Goal: Task Accomplishment & Management: Manage account settings

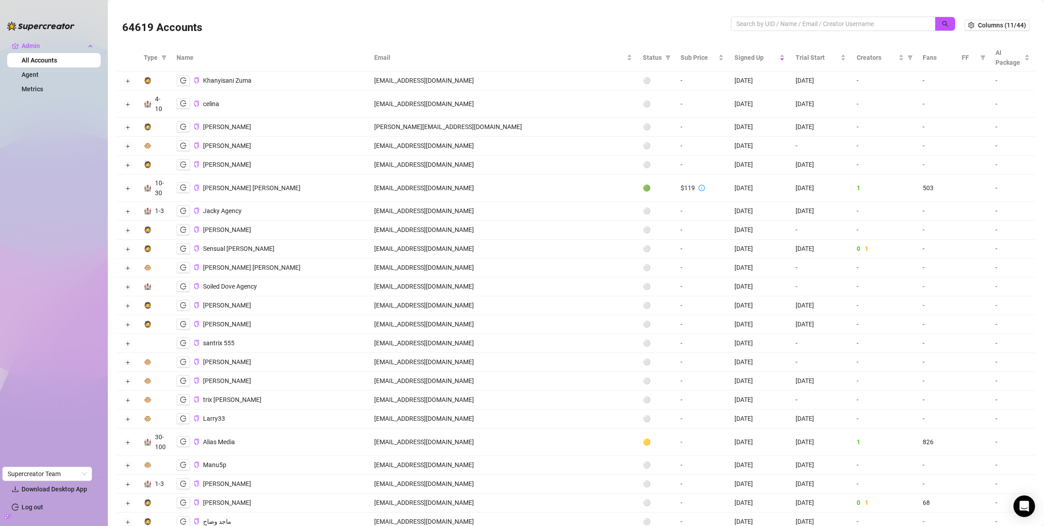
scroll to position [1417, 0]
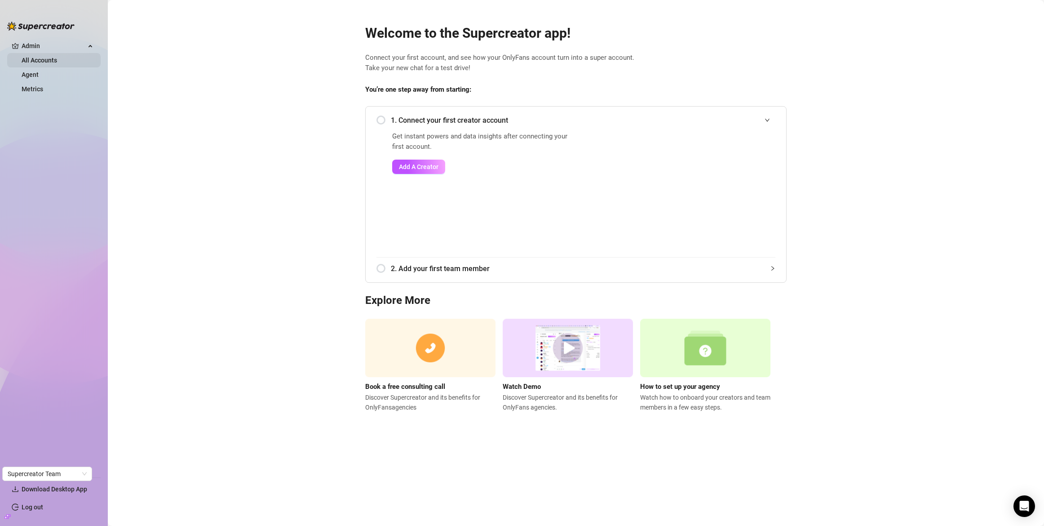
click at [37, 64] on link "All Accounts" at bounding box center [39, 60] width 35 height 7
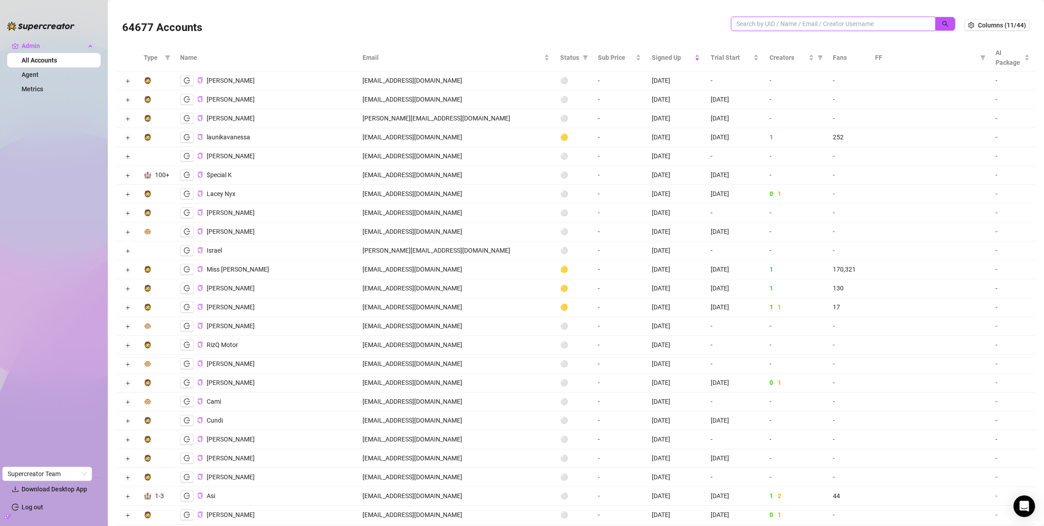
click at [791, 22] on input "search" at bounding box center [829, 24] width 186 height 10
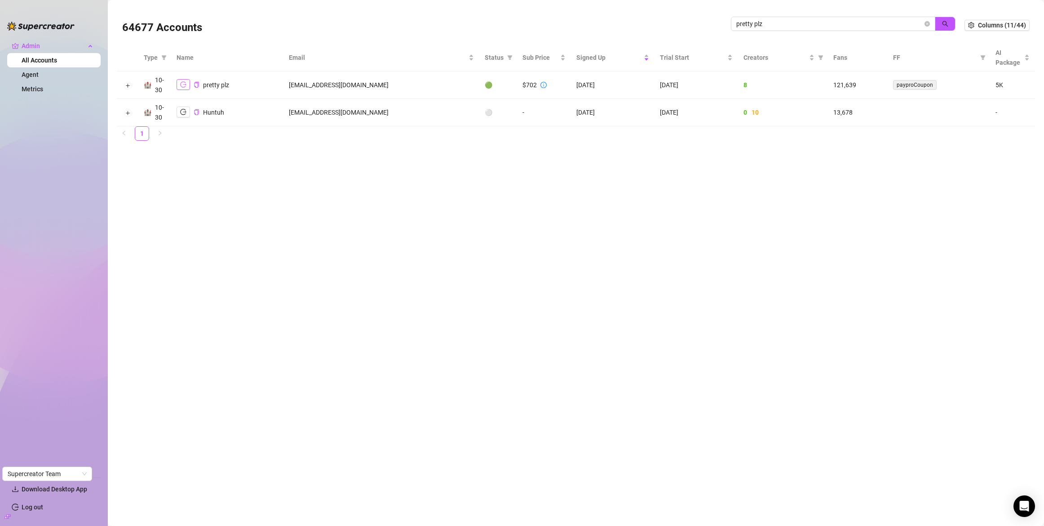
click at [181, 86] on icon "logout" at bounding box center [183, 85] width 6 height 6
drag, startPoint x: 769, startPoint y: 22, endPoint x: 716, endPoint y: 22, distance: 53.0
click at [716, 22] on div "64677 Accounts pretty plz" at bounding box center [543, 25] width 842 height 31
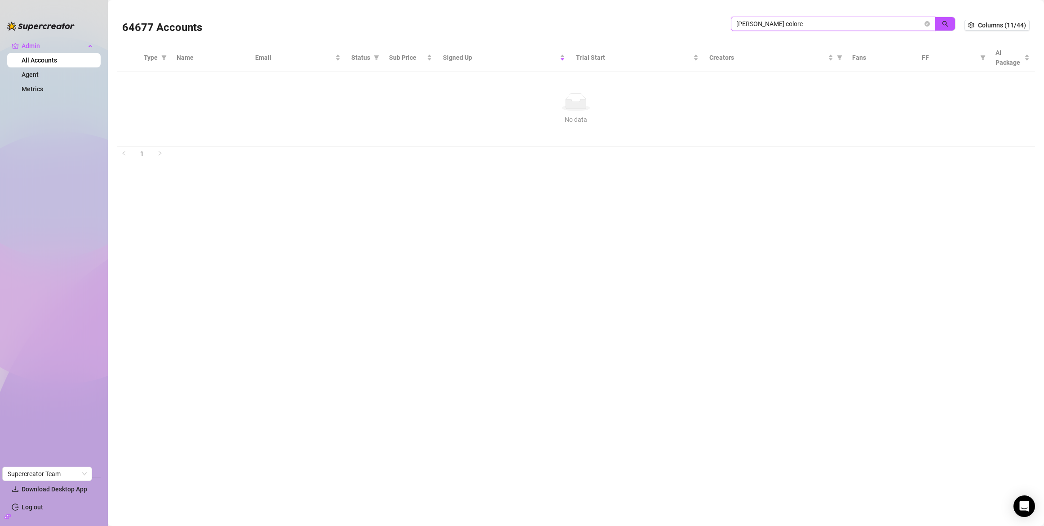
drag, startPoint x: 754, startPoint y: 22, endPoint x: 695, endPoint y: 19, distance: 59.4
click at [695, 19] on div "64677 Accounts mike colore" at bounding box center [543, 25] width 842 height 31
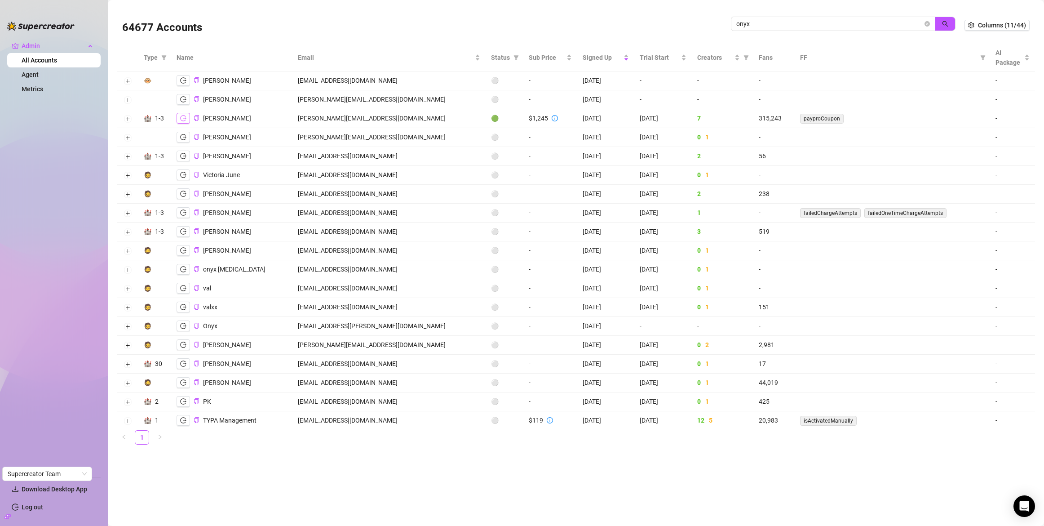
click at [180, 118] on icon "logout" at bounding box center [183, 118] width 6 height 6
drag, startPoint x: 754, startPoint y: 26, endPoint x: 683, endPoint y: 14, distance: 71.6
click at [683, 14] on div "64677 Accounts onyx" at bounding box center [543, 25] width 842 height 31
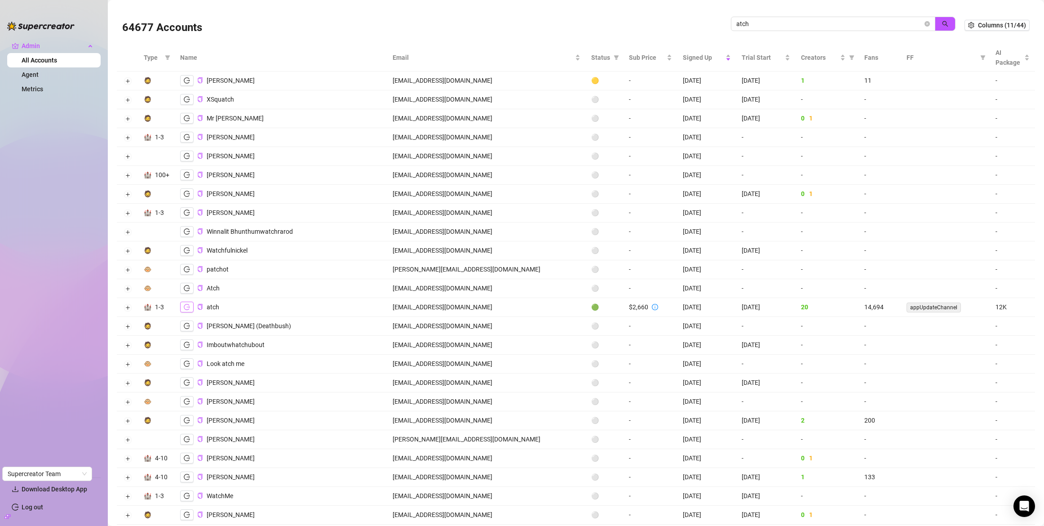
click at [186, 310] on button "button" at bounding box center [186, 306] width 13 height 11
drag, startPoint x: 749, startPoint y: 26, endPoint x: 705, endPoint y: 22, distance: 43.8
click at [705, 22] on div "64677 Accounts atch" at bounding box center [543, 25] width 842 height 31
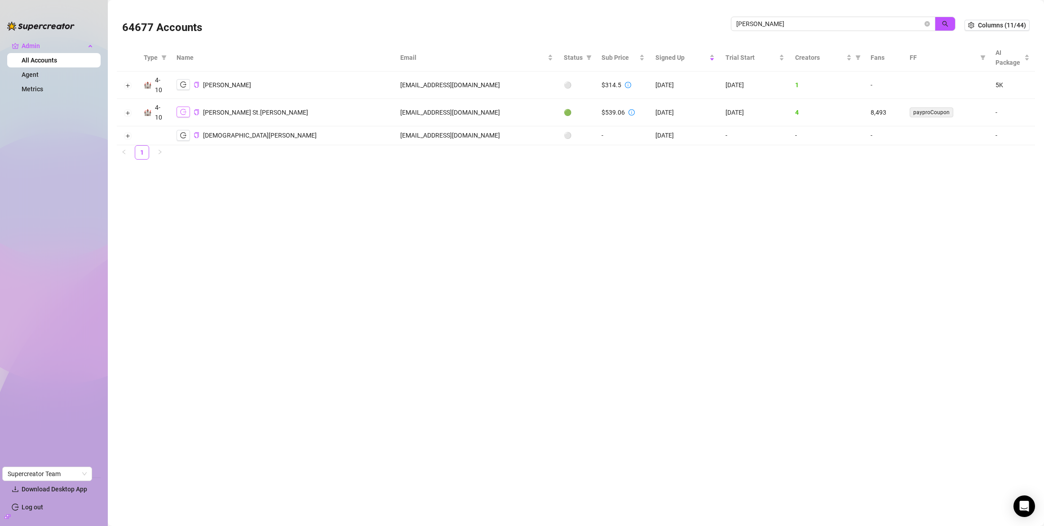
click at [183, 111] on icon "logout" at bounding box center [183, 112] width 6 height 6
drag, startPoint x: 761, startPoint y: 23, endPoint x: 707, endPoint y: 24, distance: 54.4
click at [707, 24] on div "64677 Accounts landry" at bounding box center [543, 25] width 842 height 31
click at [184, 111] on icon "logout" at bounding box center [183, 112] width 6 height 6
click at [766, 23] on input "jackson" at bounding box center [829, 24] width 186 height 10
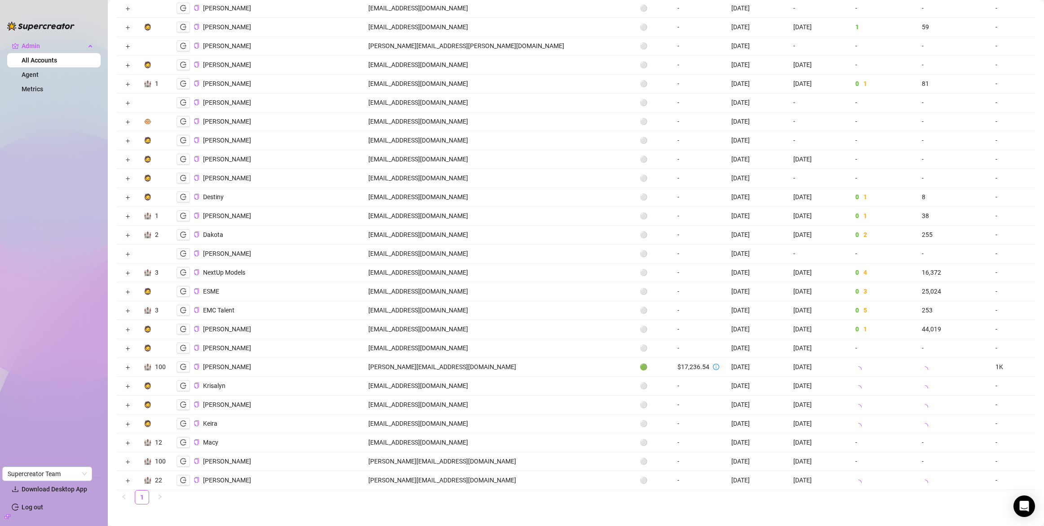
scroll to position [719, 0]
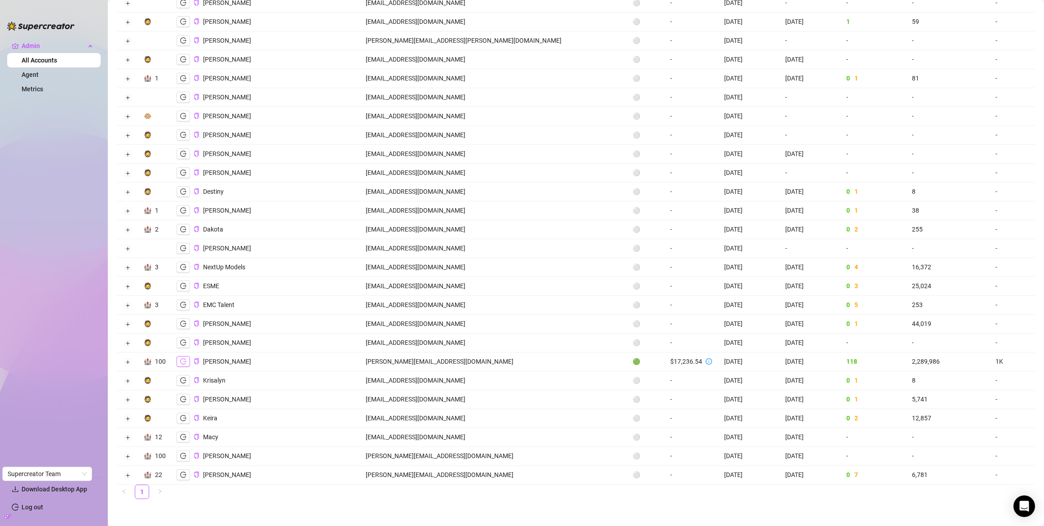
click at [187, 363] on button "button" at bounding box center [183, 361] width 13 height 11
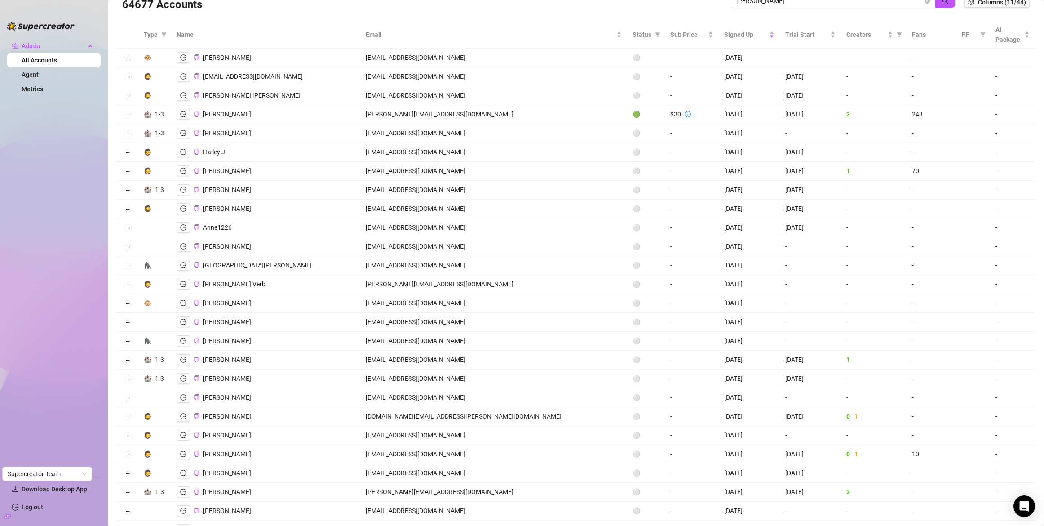
scroll to position [0, 0]
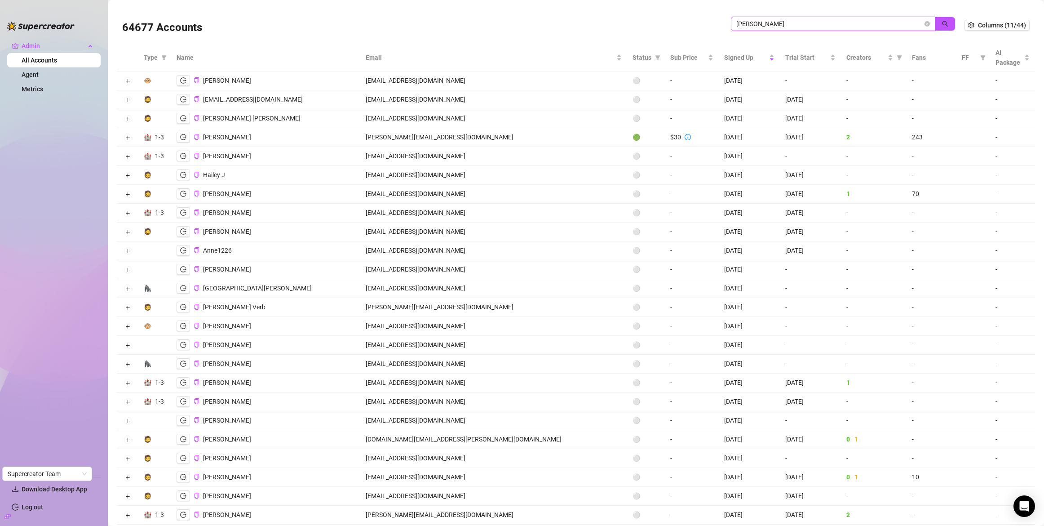
drag, startPoint x: 762, startPoint y: 23, endPoint x: 722, endPoint y: 25, distance: 40.9
click at [722, 25] on div "64677 Accounts jackson" at bounding box center [543, 25] width 842 height 31
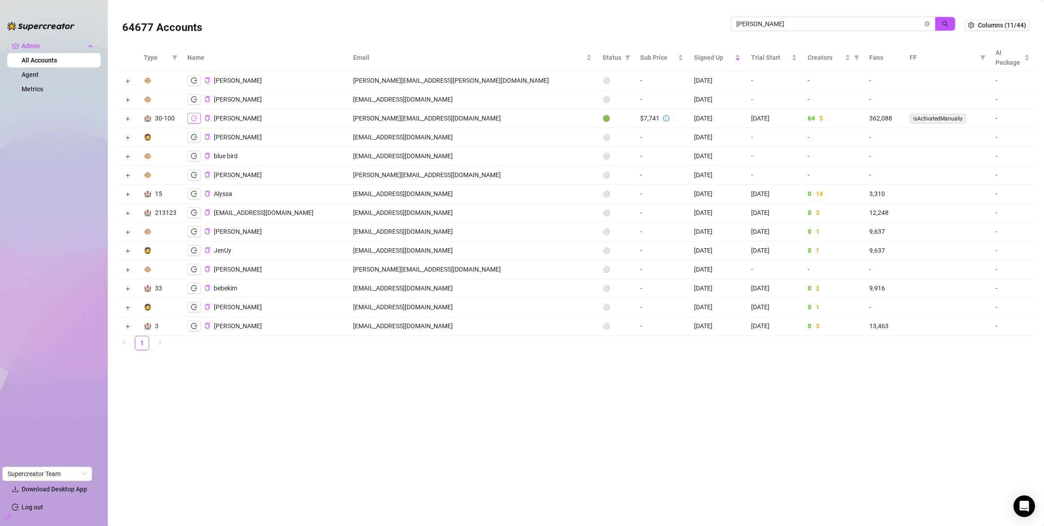
click at [192, 121] on button "button" at bounding box center [193, 118] width 13 height 11
drag, startPoint x: 752, startPoint y: 26, endPoint x: 715, endPoint y: 23, distance: 36.5
click at [715, 23] on div "64677 Accounts carrie" at bounding box center [543, 25] width 842 height 31
paste input "topikpl@gmail.com"
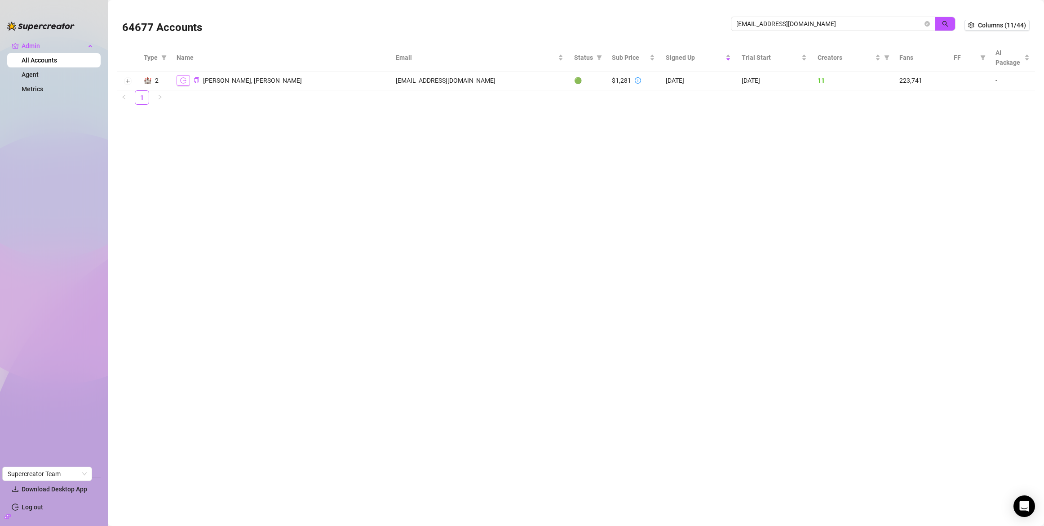
click at [184, 80] on icon "logout" at bounding box center [183, 80] width 6 height 6
click at [181, 81] on icon "logout" at bounding box center [183, 80] width 6 height 6
drag, startPoint x: 800, startPoint y: 25, endPoint x: 692, endPoint y: 22, distance: 107.9
click at [692, 27] on div "64677 Accounts topikpl@gmail.com" at bounding box center [543, 25] width 842 height 31
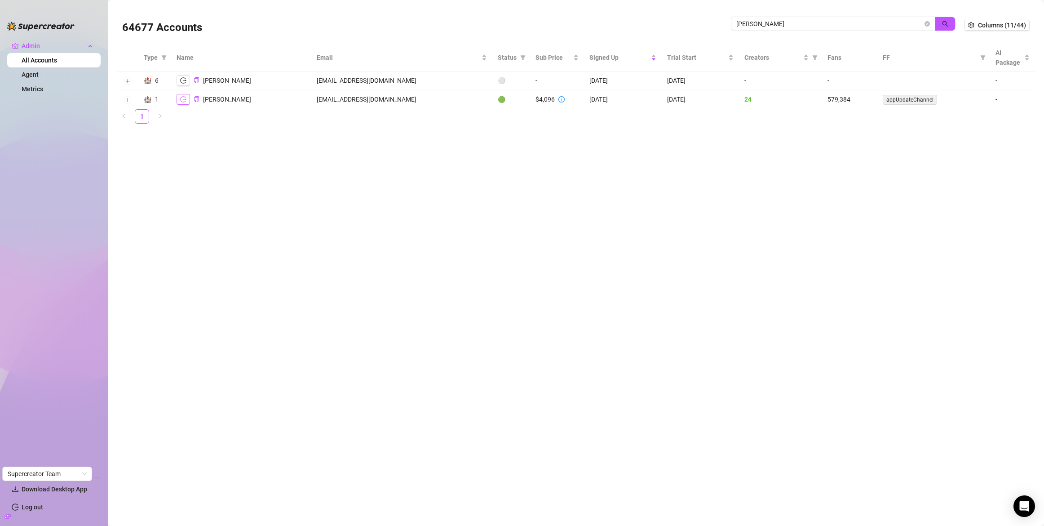
click at [186, 100] on button "button" at bounding box center [183, 99] width 13 height 11
drag, startPoint x: 751, startPoint y: 24, endPoint x: 674, endPoint y: 20, distance: 77.4
click at [674, 20] on div "64677 Accounts husein" at bounding box center [543, 25] width 842 height 31
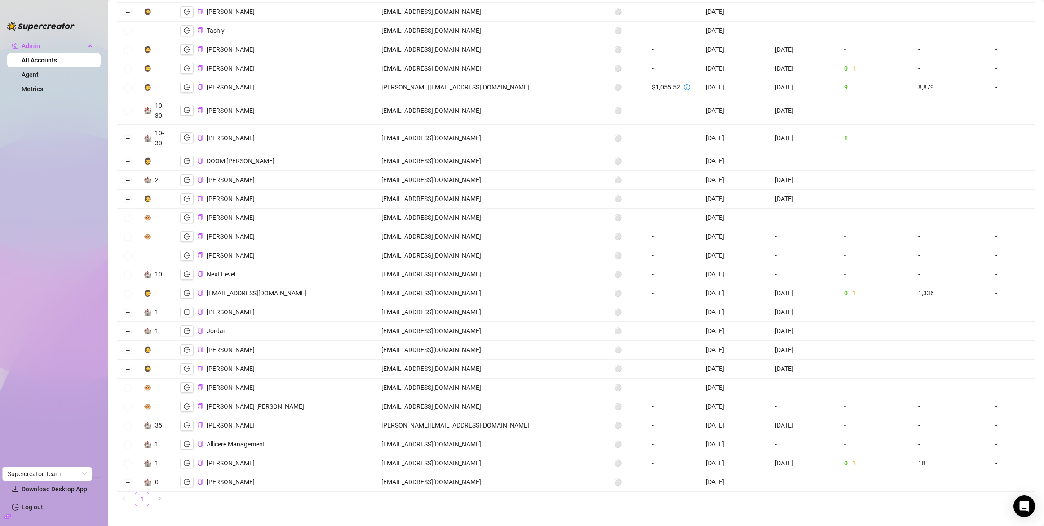
scroll to position [133, 0]
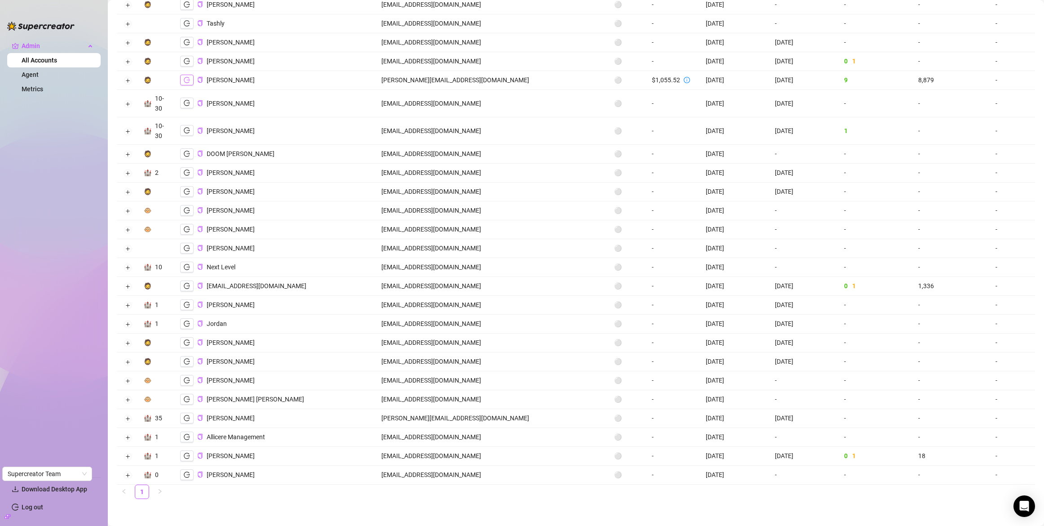
click at [186, 80] on icon "logout" at bounding box center [187, 80] width 6 height 6
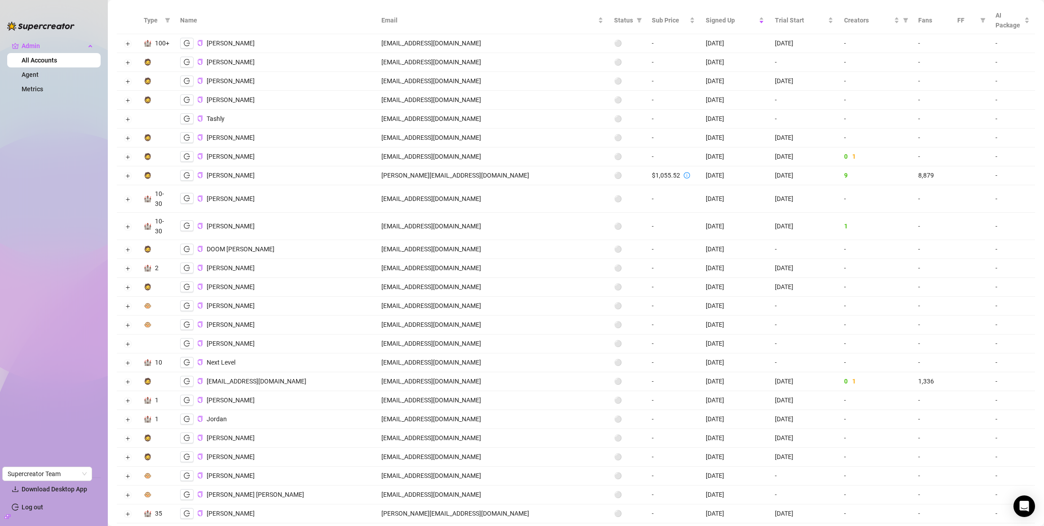
scroll to position [0, 0]
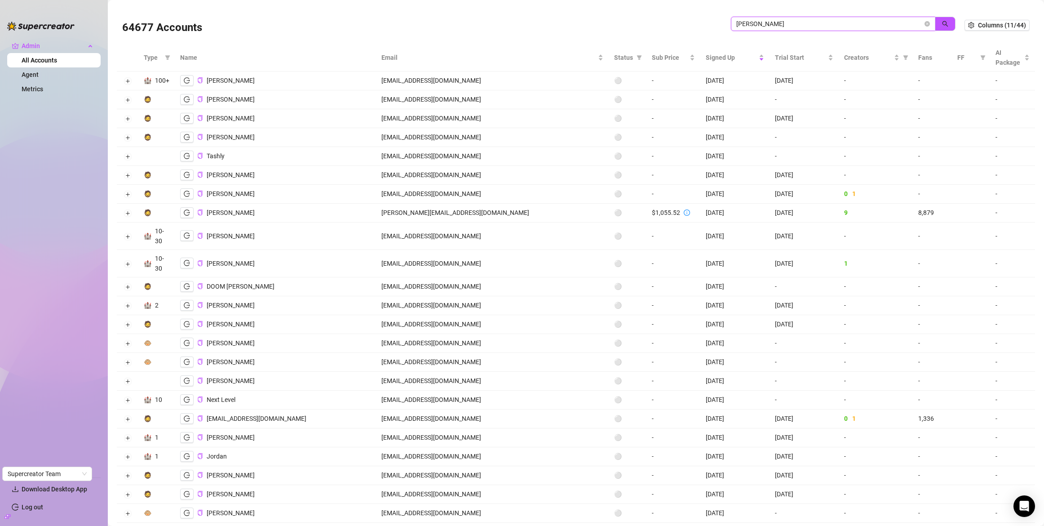
drag, startPoint x: 749, startPoint y: 25, endPoint x: 727, endPoint y: 21, distance: 22.4
click at [731, 21] on span "isaac" at bounding box center [833, 24] width 204 height 14
paste input "nfo@cevaya.com"
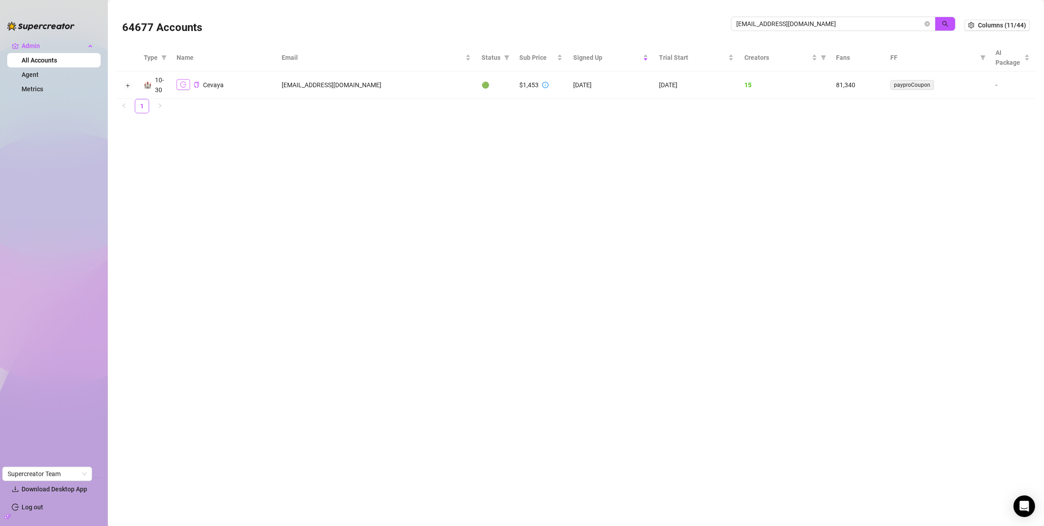
click at [185, 84] on icon "logout" at bounding box center [183, 84] width 6 height 6
drag, startPoint x: 803, startPoint y: 23, endPoint x: 731, endPoint y: 22, distance: 71.9
click at [731, 22] on span "info@cevaya.com" at bounding box center [833, 24] width 204 height 14
click at [186, 79] on icon "logout" at bounding box center [183, 80] width 6 height 6
drag, startPoint x: 819, startPoint y: 17, endPoint x: 816, endPoint y: 23, distance: 6.8
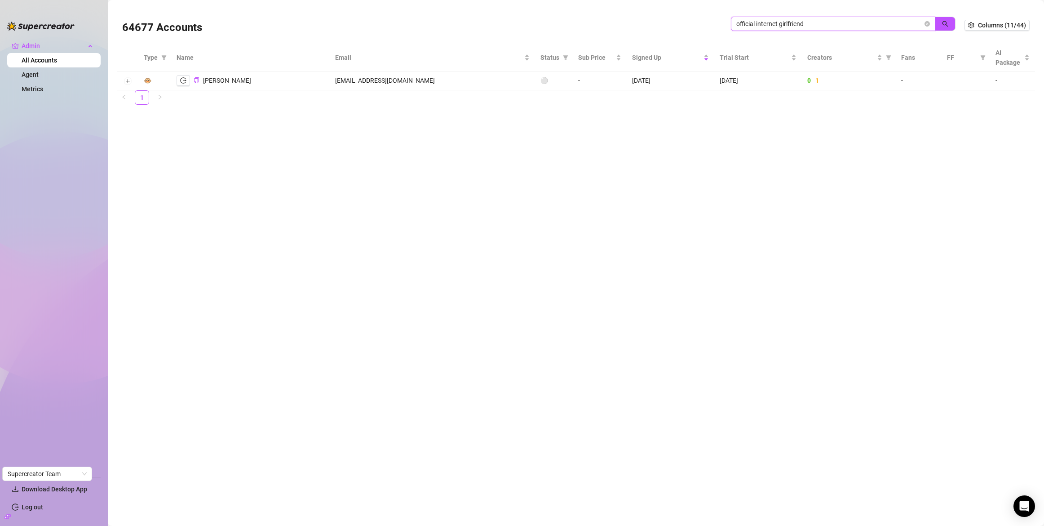
click at [816, 23] on span "official internet girlfriend" at bounding box center [833, 24] width 204 height 14
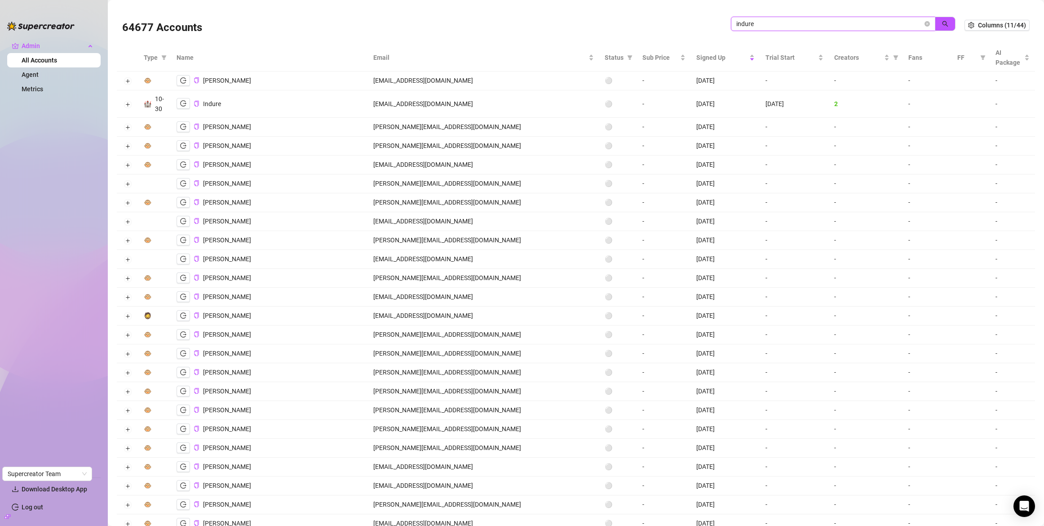
drag, startPoint x: 750, startPoint y: 25, endPoint x: 726, endPoint y: 23, distance: 24.8
click at [731, 23] on span "indure" at bounding box center [833, 24] width 204 height 14
paste input "ops@indure.co"
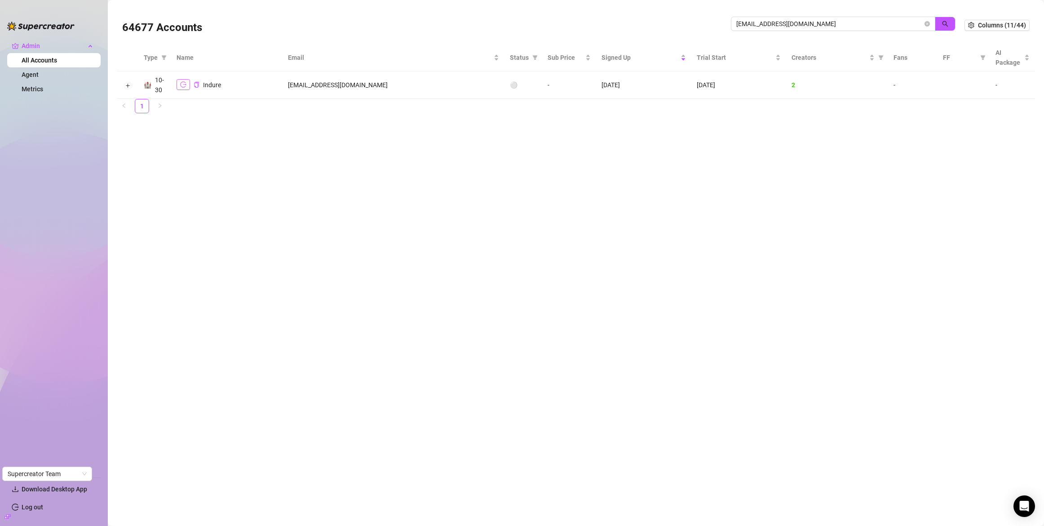
click at [186, 85] on icon "logout" at bounding box center [183, 84] width 6 height 6
drag, startPoint x: 791, startPoint y: 26, endPoint x: 710, endPoint y: 24, distance: 80.4
click at [710, 24] on div "64677 Accounts ops@indure.co" at bounding box center [543, 25] width 842 height 31
paste input "disavvac@gmail.com"
drag, startPoint x: 808, startPoint y: 20, endPoint x: 705, endPoint y: 14, distance: 103.1
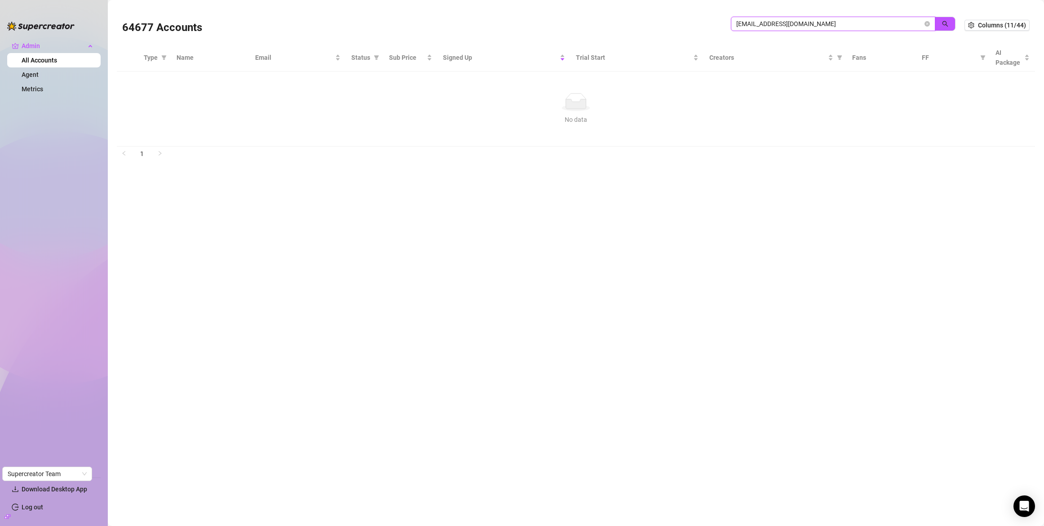
click at [705, 14] on div "64677 Accounts disavvac@gmail.com" at bounding box center [543, 25] width 842 height 31
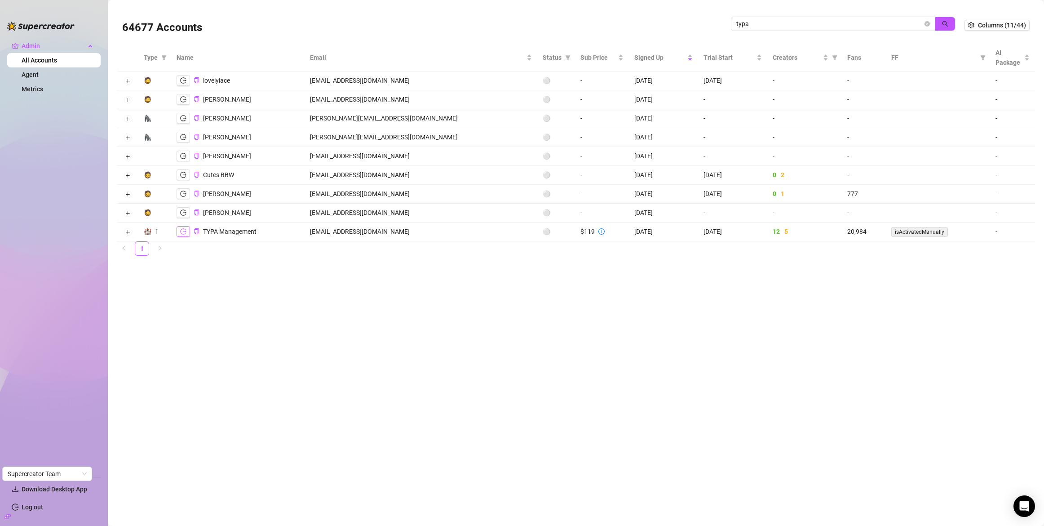
click at [184, 230] on icon "logout" at bounding box center [183, 231] width 6 height 6
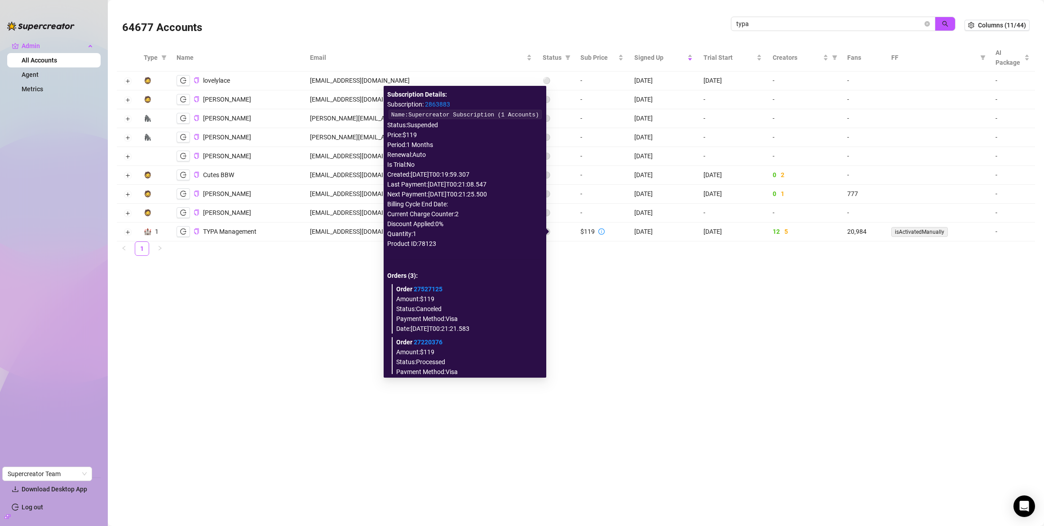
click at [598, 232] on icon "info-circle" at bounding box center [601, 231] width 6 height 6
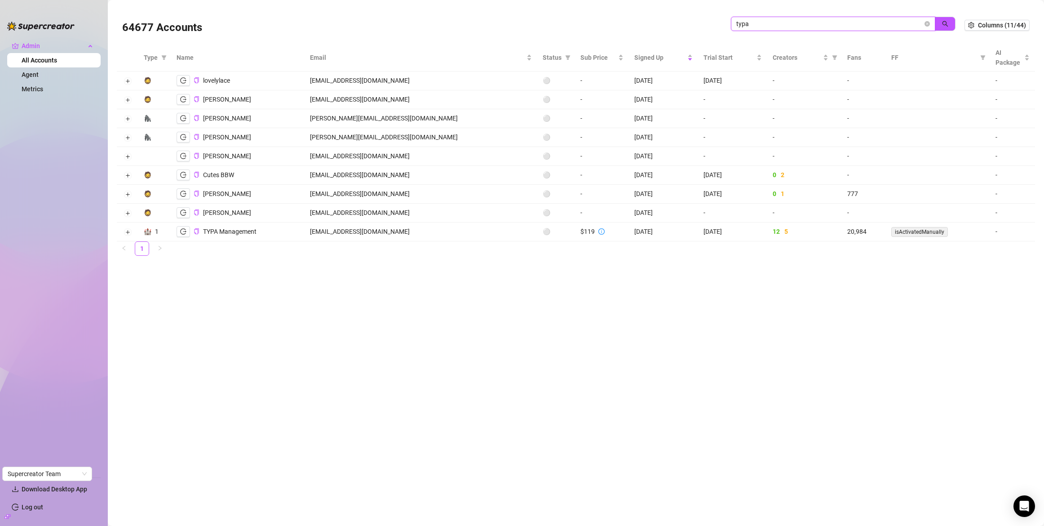
drag, startPoint x: 771, startPoint y: 27, endPoint x: 687, endPoint y: 29, distance: 83.6
click at [687, 29] on div "64677 Accounts typa" at bounding box center [543, 25] width 842 height 31
drag, startPoint x: 751, startPoint y: 25, endPoint x: 723, endPoint y: 27, distance: 27.9
click at [723, 27] on div "64677 Accounts typa" at bounding box center [543, 25] width 842 height 31
paste input "zach@charmcollective.agency"
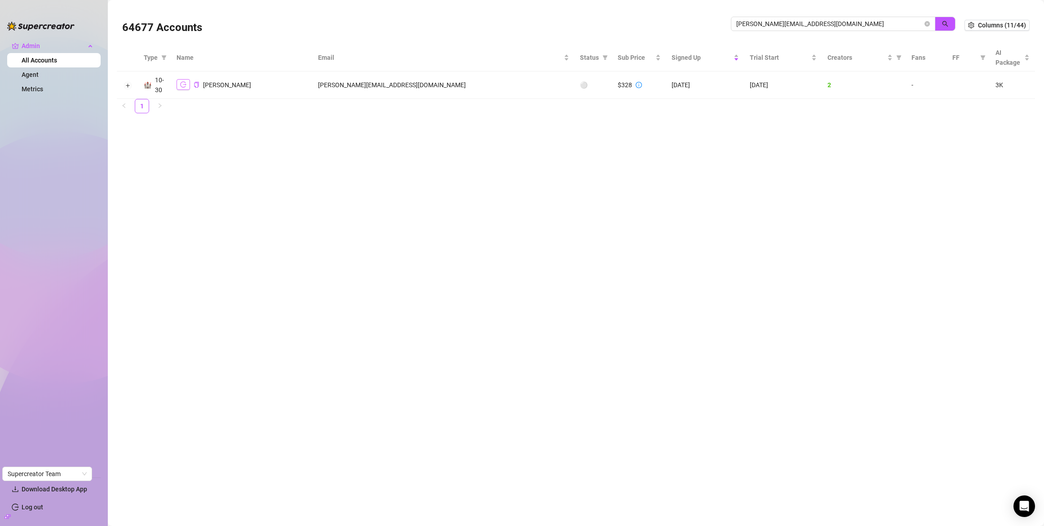
click at [181, 86] on icon "logout" at bounding box center [183, 85] width 6 height 6
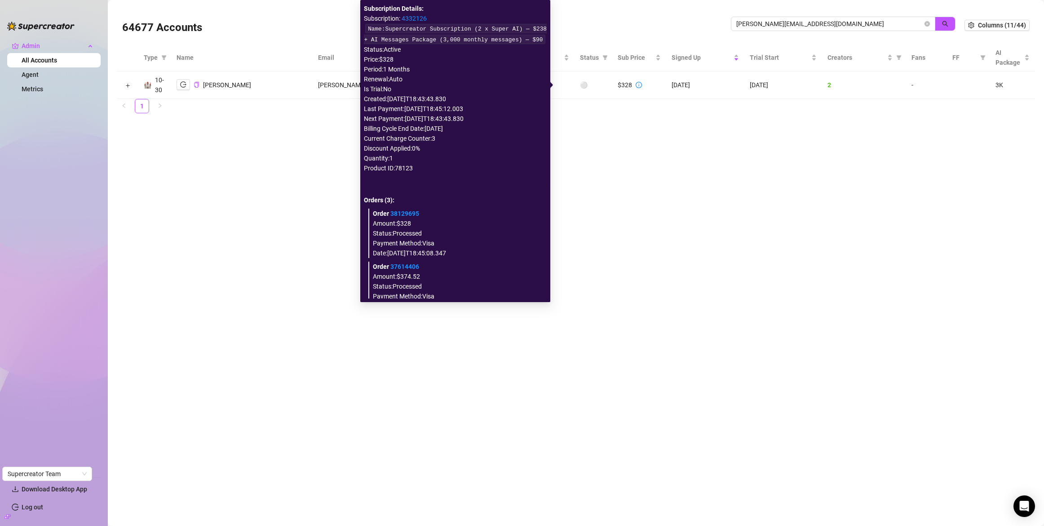
click at [636, 86] on icon "info-circle" at bounding box center [639, 85] width 6 height 6
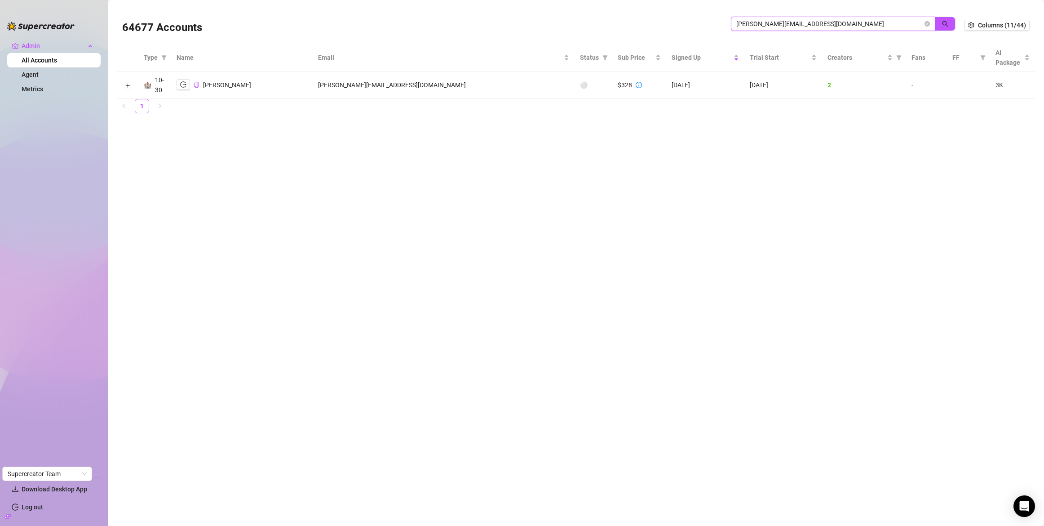
drag, startPoint x: 823, startPoint y: 24, endPoint x: 729, endPoint y: 23, distance: 93.9
click at [729, 23] on div "64677 Accounts zach@charmcollective.agency" at bounding box center [543, 25] width 842 height 31
paste input "info@feshgroup.com"
click at [186, 86] on icon "logout" at bounding box center [183, 84] width 6 height 6
drag, startPoint x: 806, startPoint y: 27, endPoint x: 726, endPoint y: 27, distance: 80.0
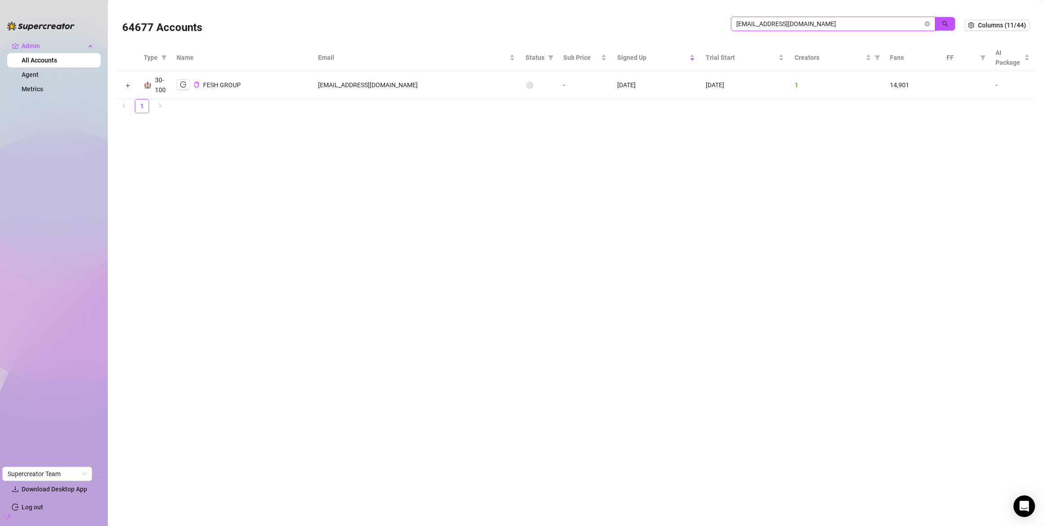
click at [726, 27] on div "64677 Accounts info@feshgroup.com" at bounding box center [543, 25] width 842 height 31
type input "AS talent"
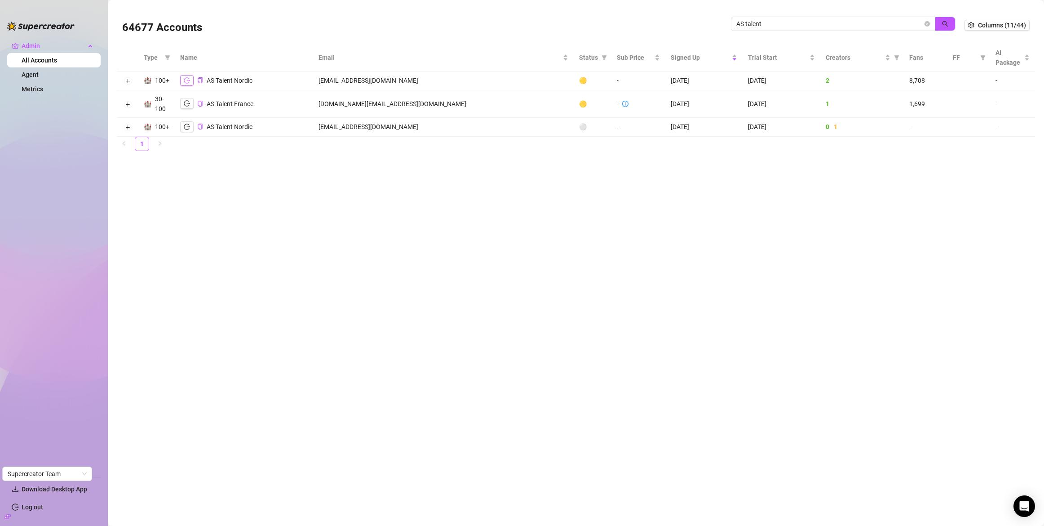
click at [190, 81] on button "button" at bounding box center [186, 80] width 13 height 11
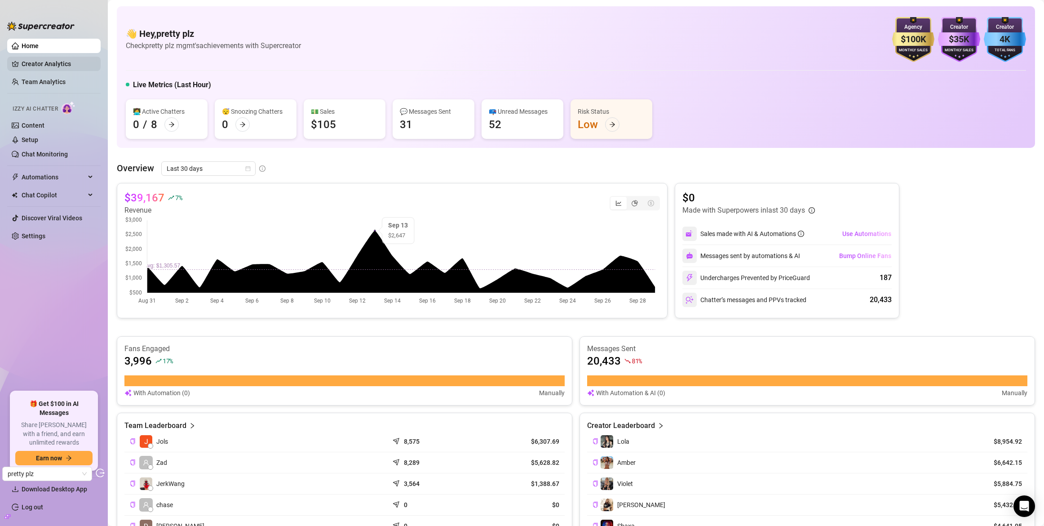
click at [75, 59] on link "Creator Analytics" at bounding box center [58, 64] width 72 height 14
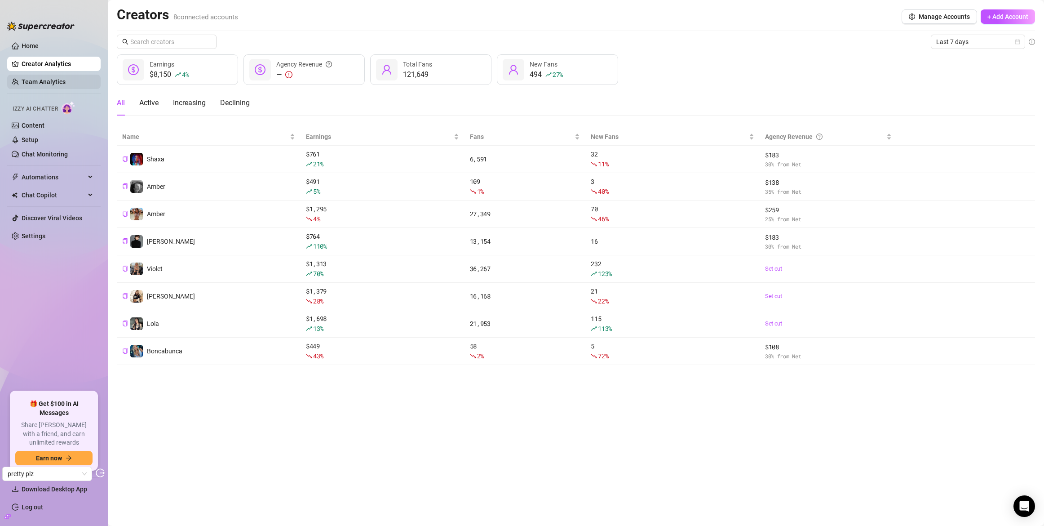
click at [42, 78] on link "Team Analytics" at bounding box center [44, 81] width 44 height 7
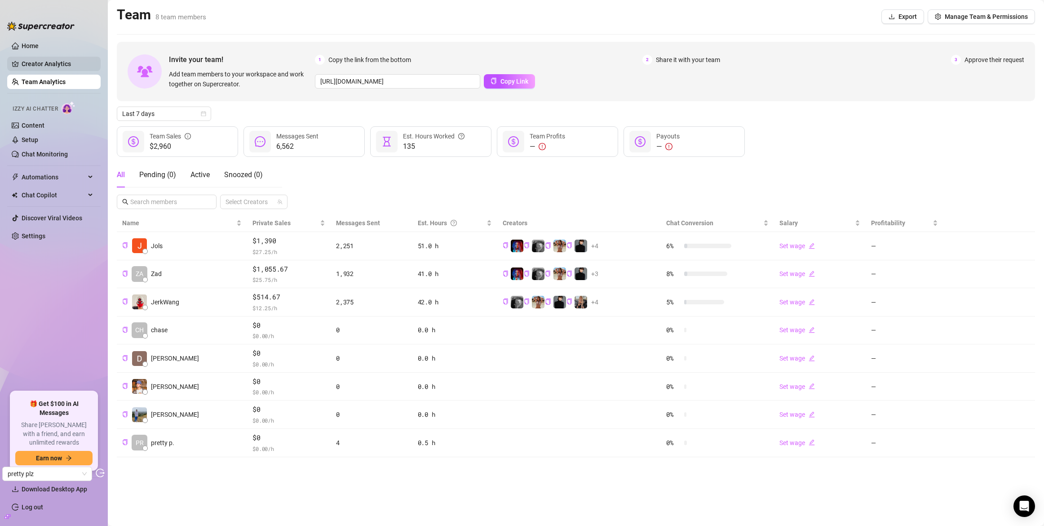
click at [54, 61] on link "Creator Analytics" at bounding box center [58, 64] width 72 height 14
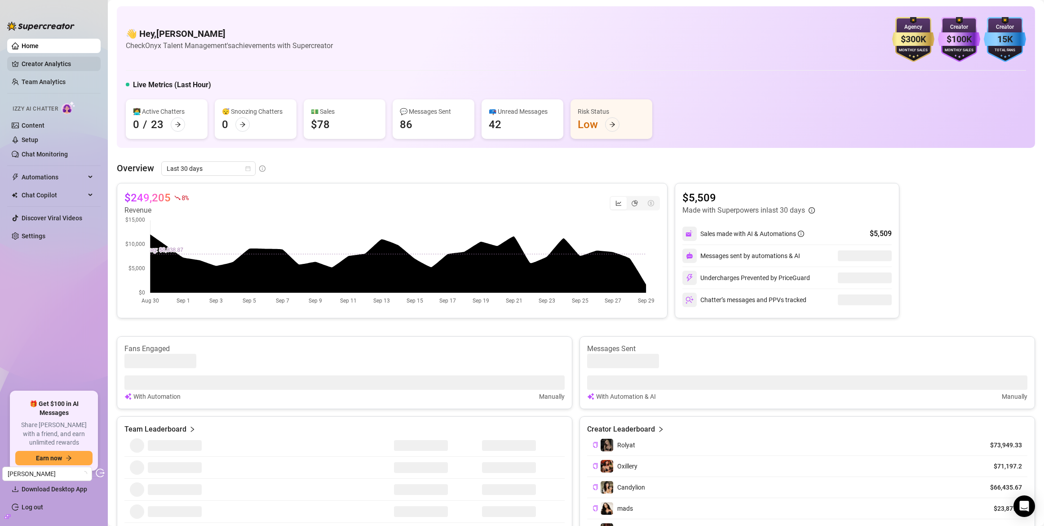
click at [36, 66] on link "Creator Analytics" at bounding box center [58, 64] width 72 height 14
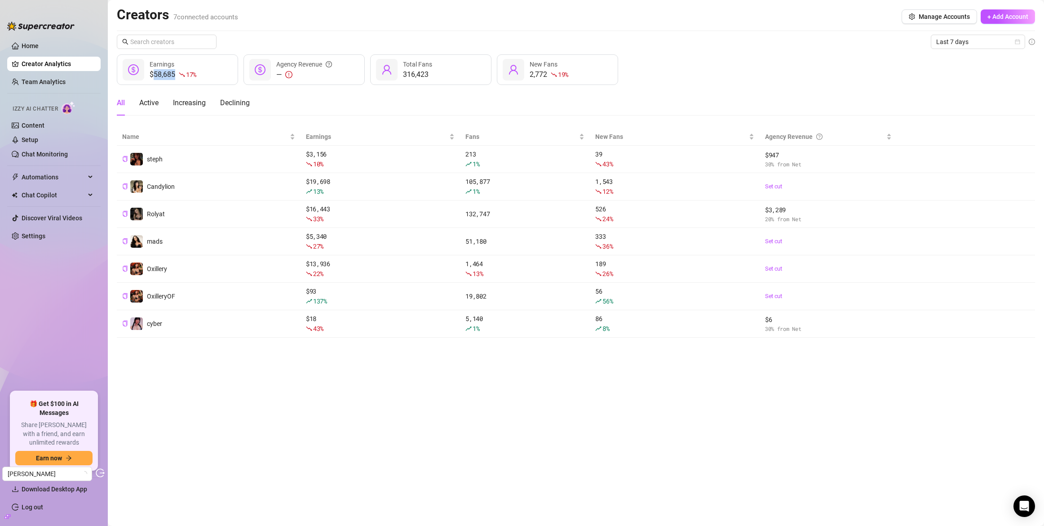
drag, startPoint x: 155, startPoint y: 75, endPoint x: 177, endPoint y: 75, distance: 22.9
click at [177, 75] on div "$58,685 17 %" at bounding box center [173, 74] width 47 height 11
copy div "58,685"
click at [49, 80] on link "Team Analytics" at bounding box center [44, 81] width 44 height 7
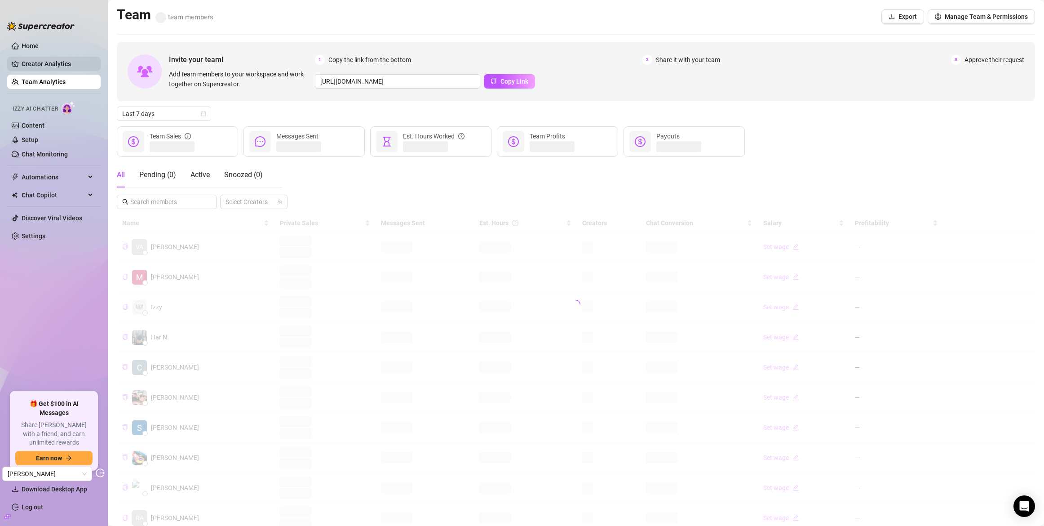
drag, startPoint x: 85, startPoint y: 67, endPoint x: 76, endPoint y: 62, distance: 10.1
click at [85, 67] on link "Creator Analytics" at bounding box center [58, 64] width 72 height 14
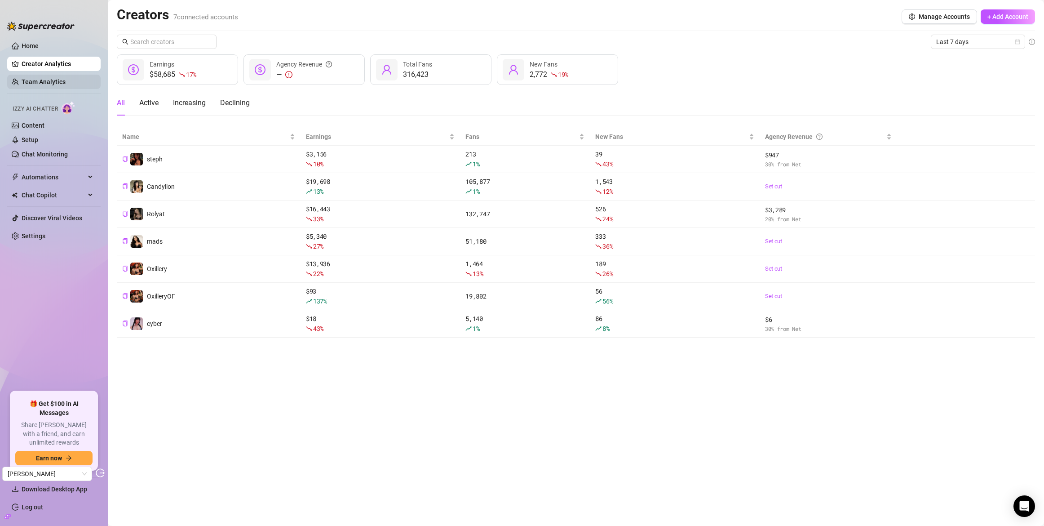
click at [52, 82] on link "Team Analytics" at bounding box center [44, 81] width 44 height 7
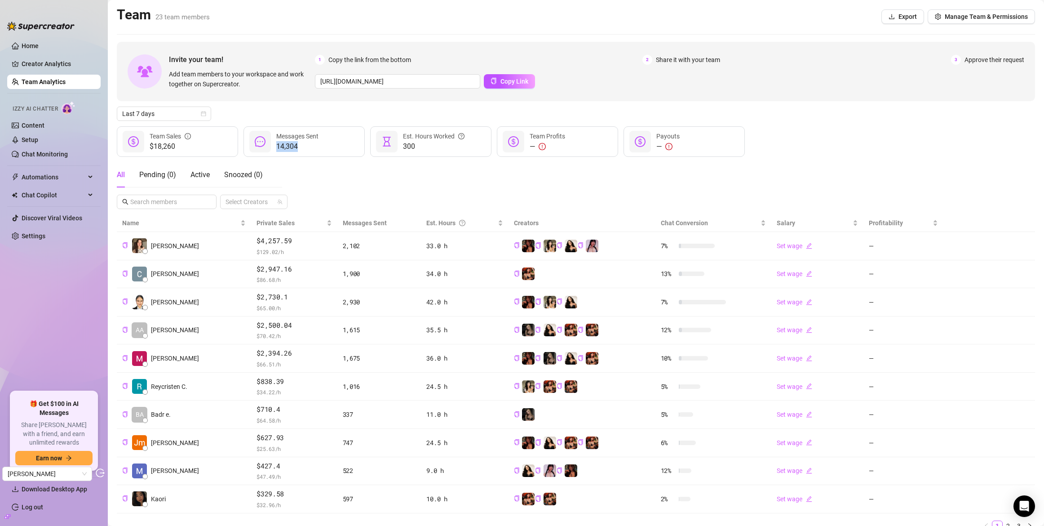
drag, startPoint x: 278, startPoint y: 145, endPoint x: 297, endPoint y: 149, distance: 19.7
click at [297, 149] on span "14,304" at bounding box center [297, 146] width 42 height 11
copy span "14,304"
click at [297, 190] on div "All Pending ( 0 ) Active Snoozed ( 0 ) Select Creators" at bounding box center [576, 185] width 918 height 47
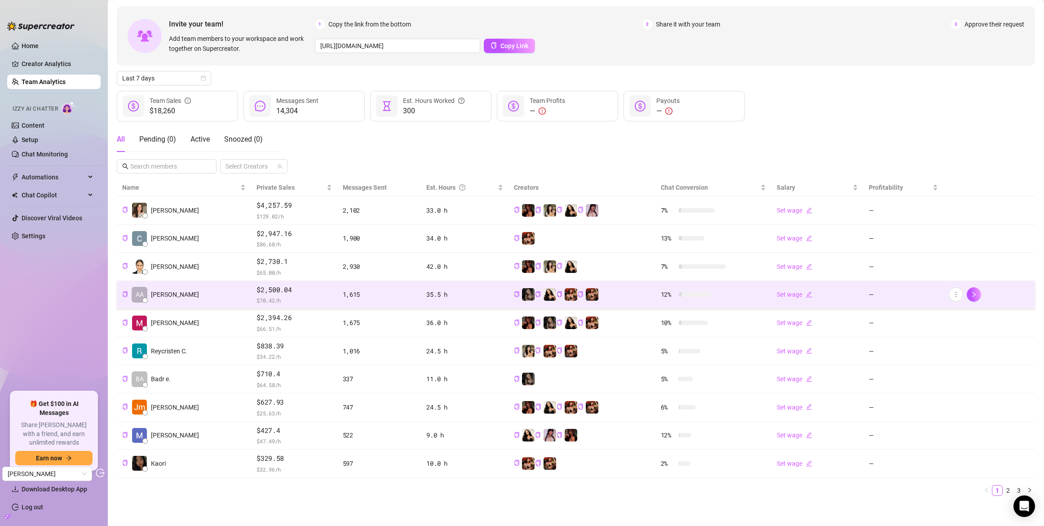
scroll to position [40, 0]
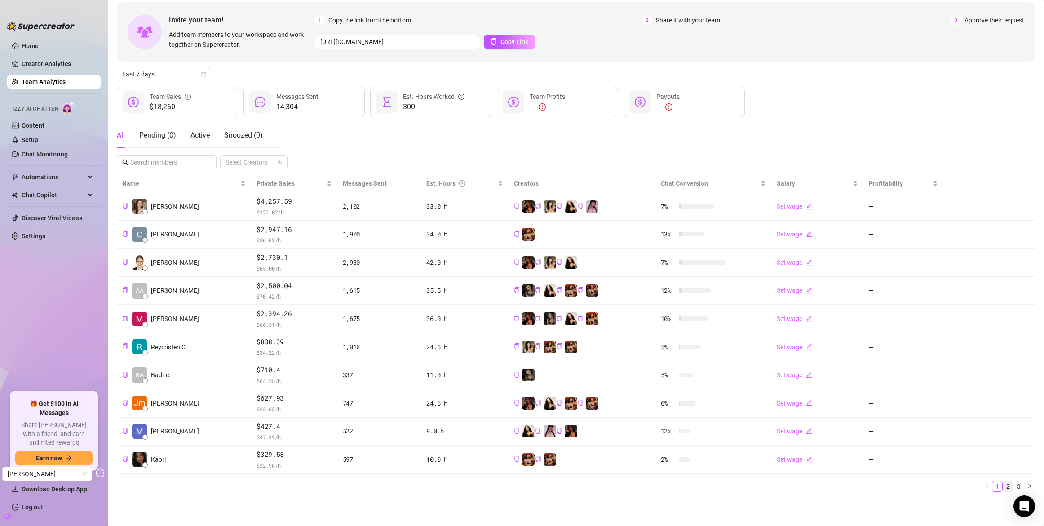
click at [1003, 482] on link "2" at bounding box center [1008, 486] width 10 height 10
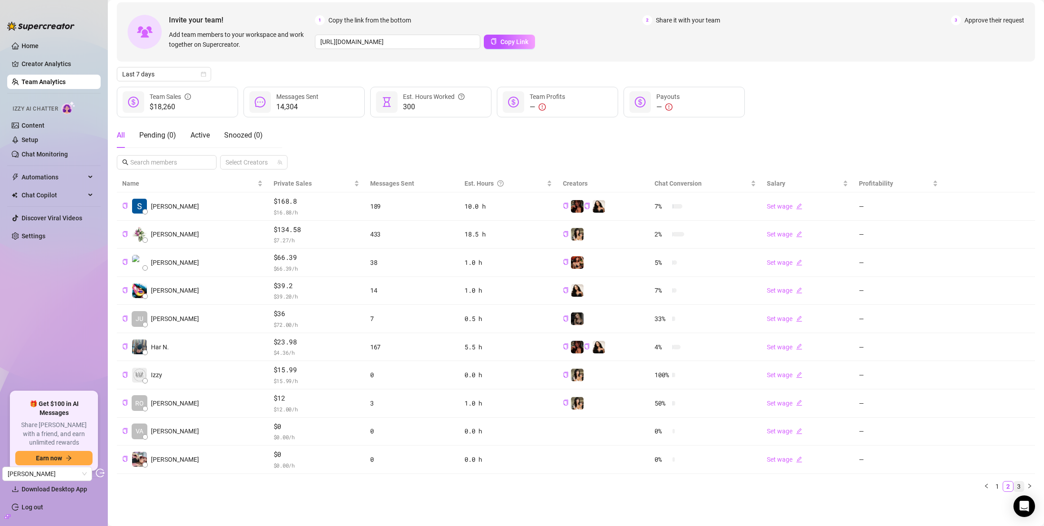
click at [1014, 488] on link "3" at bounding box center [1019, 486] width 10 height 10
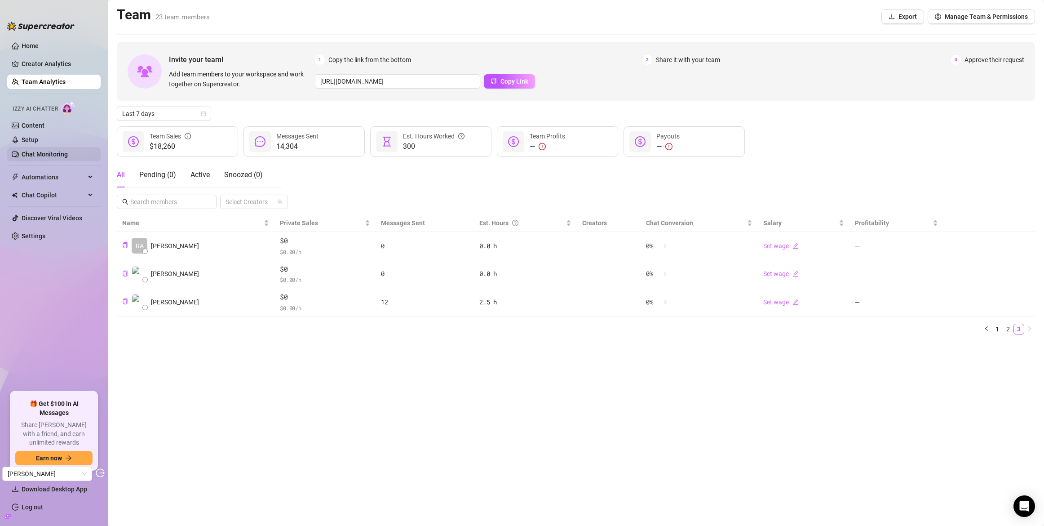
click at [35, 158] on link "Chat Monitoring" at bounding box center [45, 154] width 46 height 7
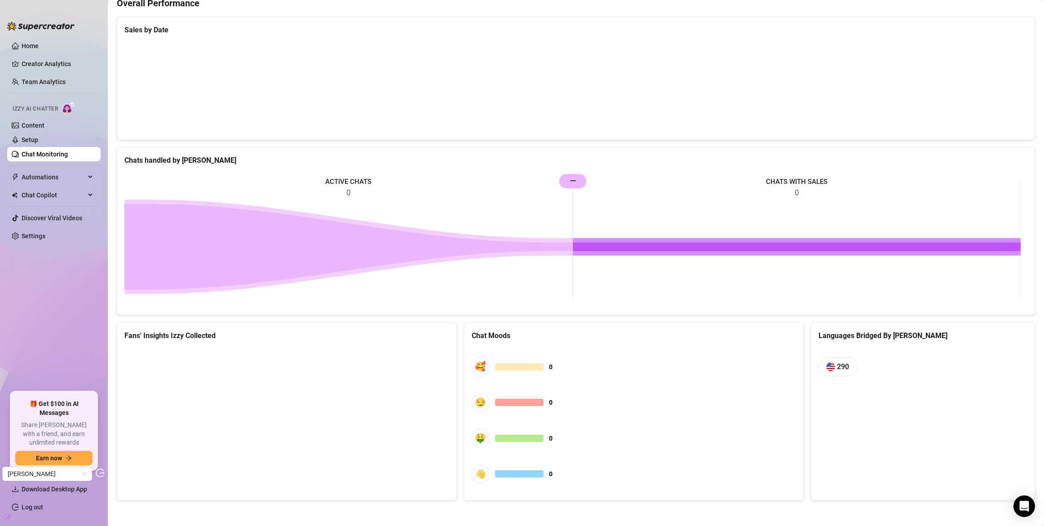
scroll to position [283, 0]
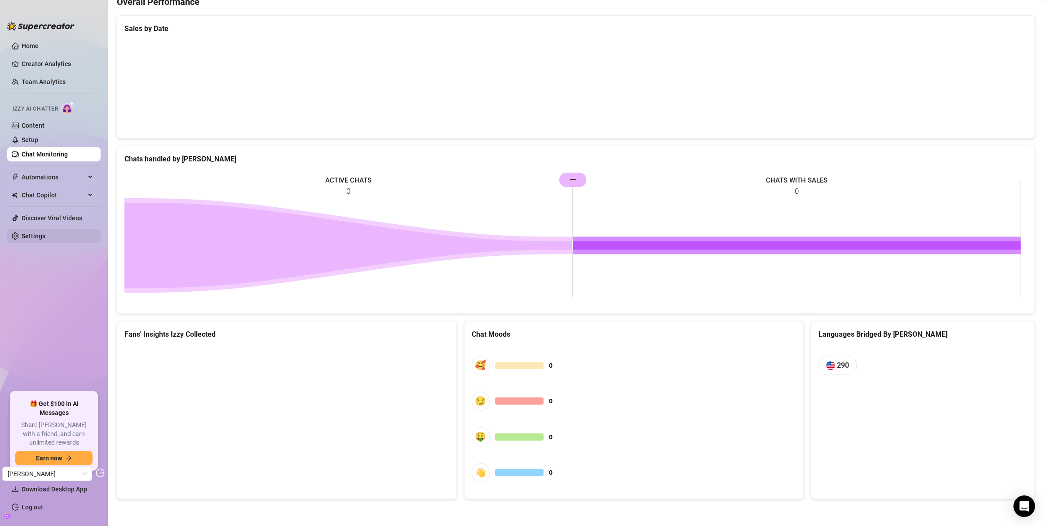
click at [33, 237] on link "Settings" at bounding box center [34, 235] width 24 height 7
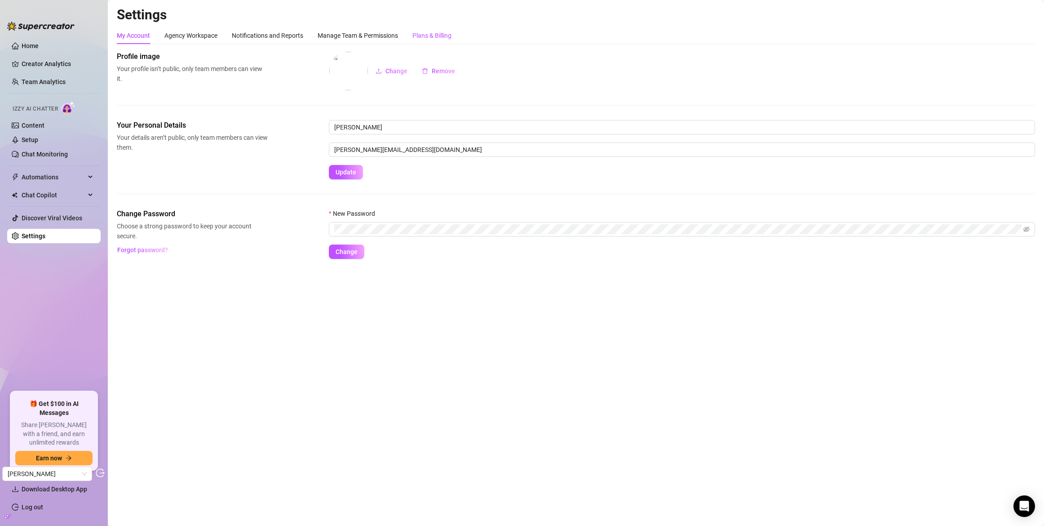
click at [437, 40] on div "Plans & Billing" at bounding box center [431, 36] width 39 height 10
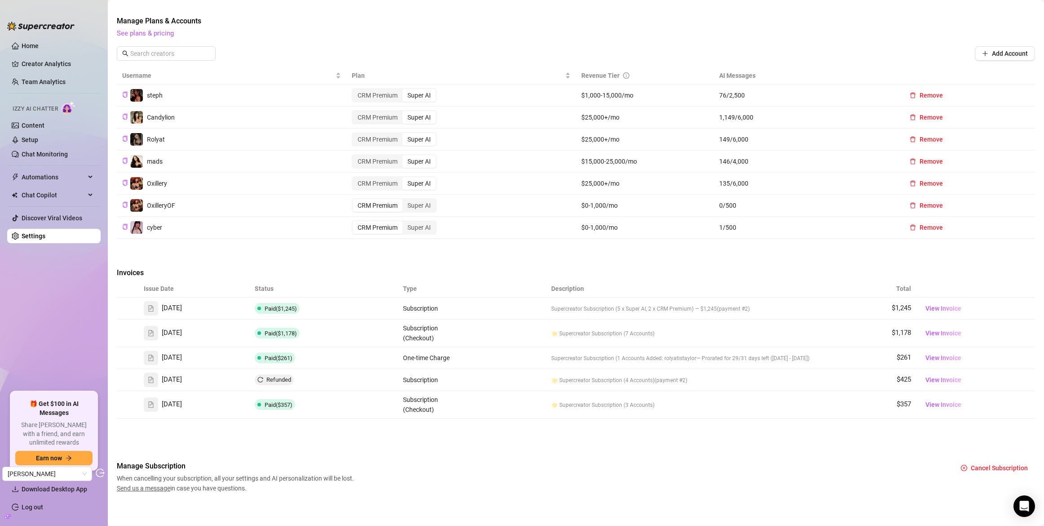
scroll to position [248, 0]
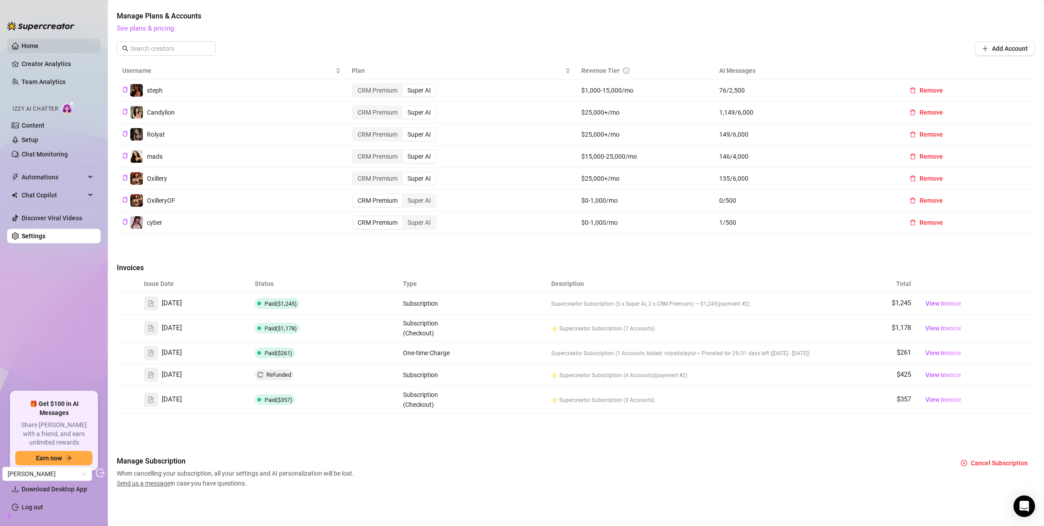
click at [34, 45] on link "Home" at bounding box center [30, 45] width 17 height 7
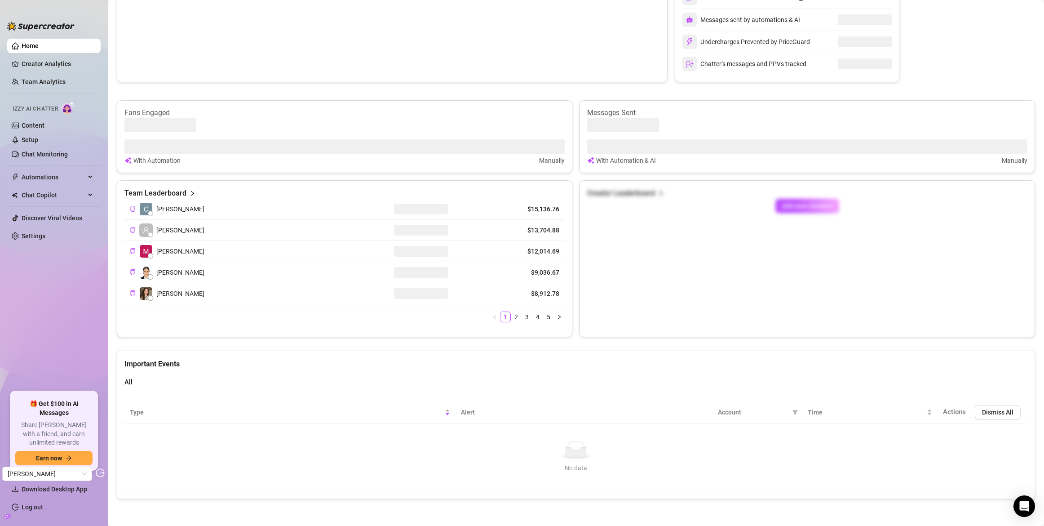
scroll to position [236, 0]
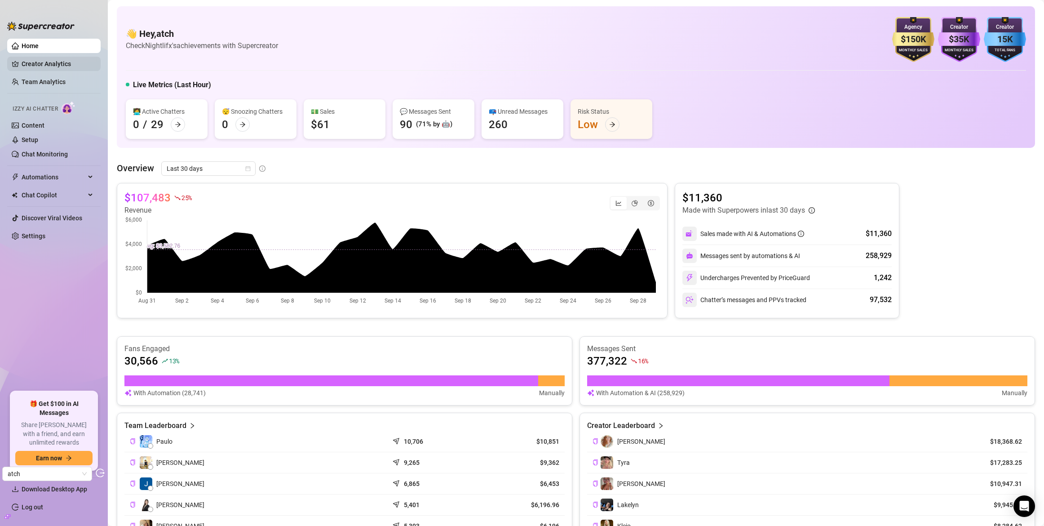
click at [62, 64] on link "Creator Analytics" at bounding box center [58, 64] width 72 height 14
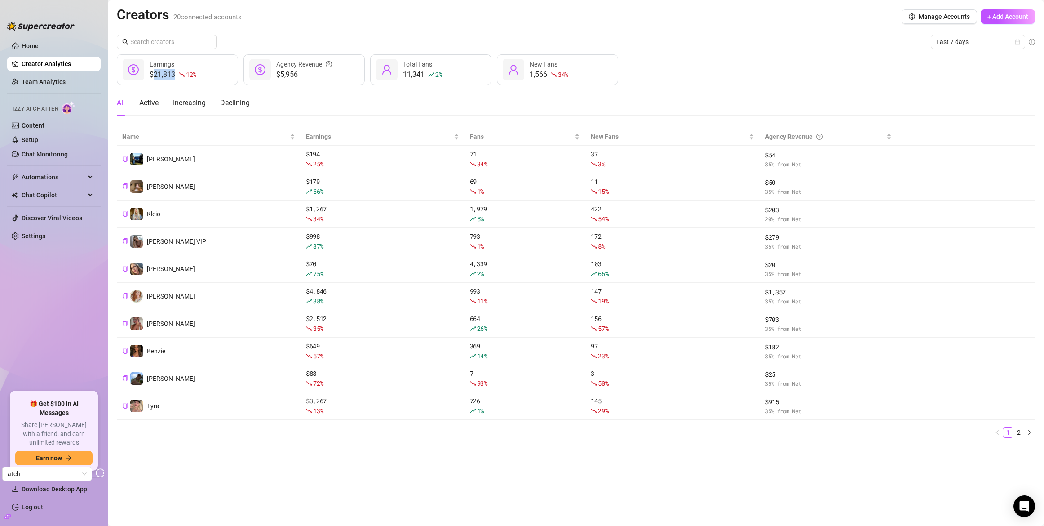
drag, startPoint x: 155, startPoint y: 73, endPoint x: 174, endPoint y: 73, distance: 19.3
click at [174, 73] on div "$21,813 12 %" at bounding box center [173, 74] width 47 height 11
copy div "21,813"
drag, startPoint x: 282, startPoint y: 73, endPoint x: 297, endPoint y: 78, distance: 16.4
click at [297, 78] on span "$5,956" at bounding box center [304, 74] width 56 height 11
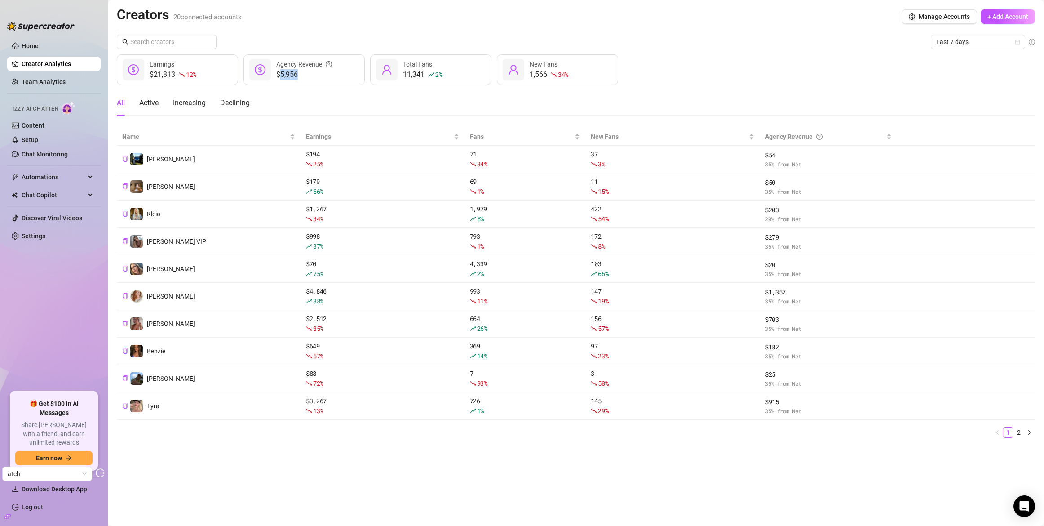
copy span "5,956"
click at [50, 89] on ul "Home Creator Analytics Team Analytics Izzy AI Chatter Content Setup Chat Monito…" at bounding box center [53, 211] width 93 height 353
click at [50, 85] on link "Team Analytics" at bounding box center [44, 81] width 44 height 7
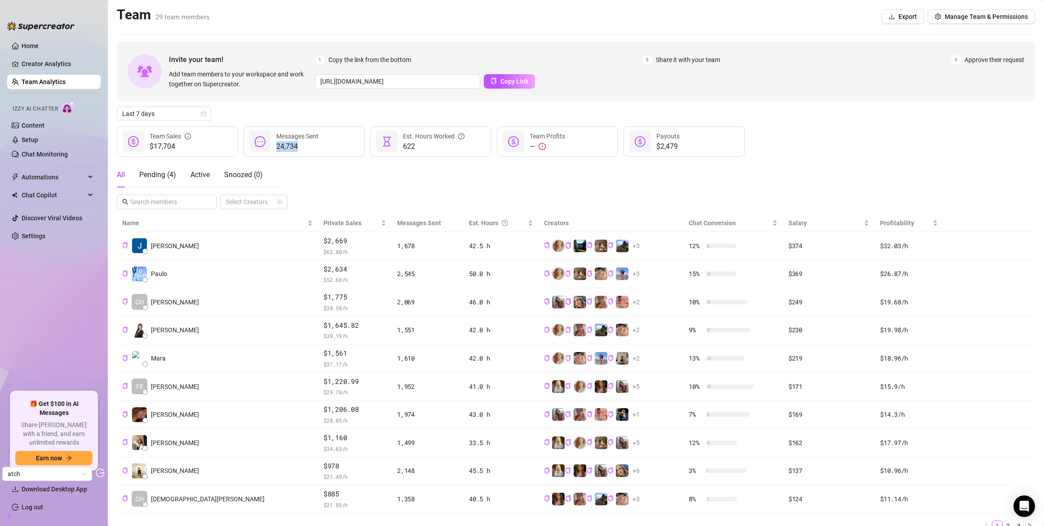
drag, startPoint x: 276, startPoint y: 145, endPoint x: 298, endPoint y: 149, distance: 22.5
click at [298, 149] on span "24,734" at bounding box center [297, 146] width 42 height 11
copy span "24,734"
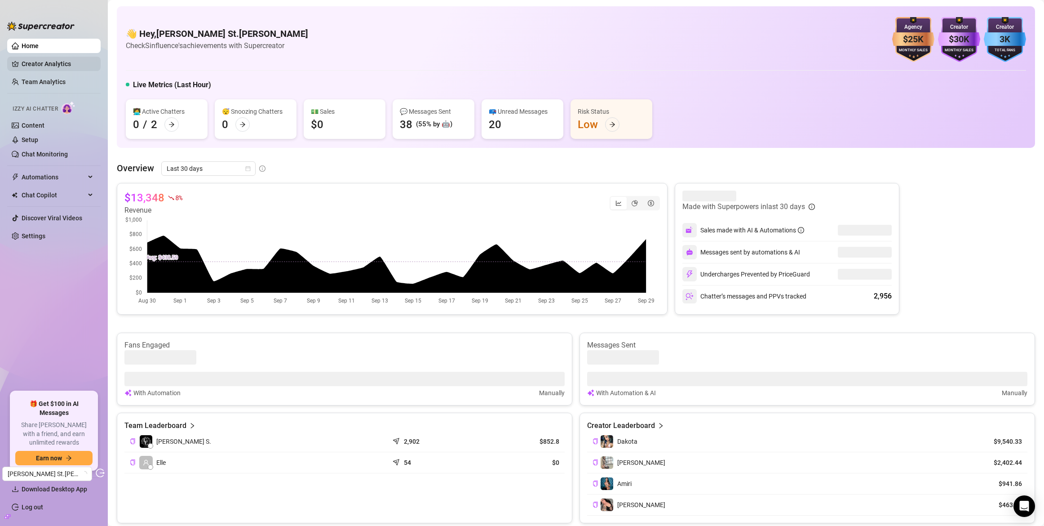
click at [58, 64] on link "Creator Analytics" at bounding box center [58, 64] width 72 height 14
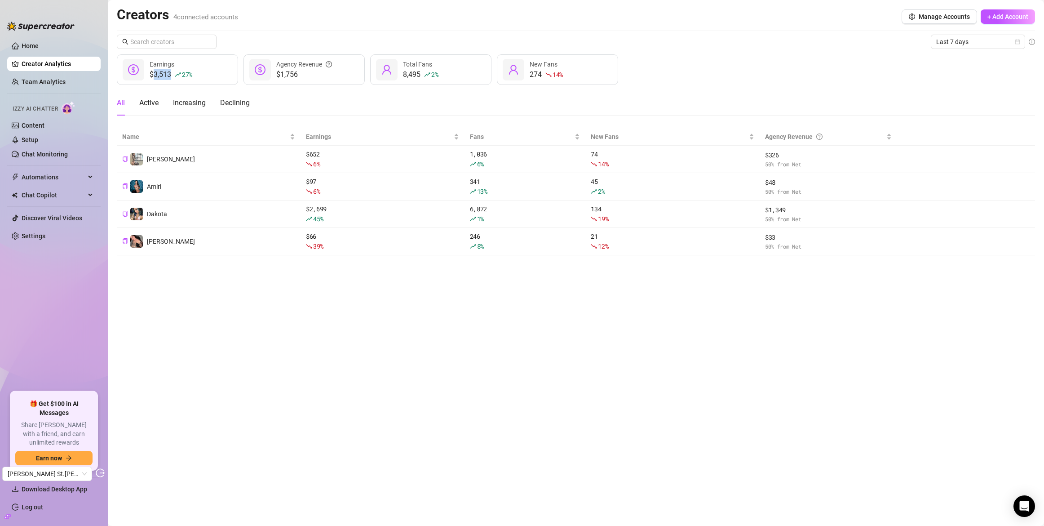
drag, startPoint x: 171, startPoint y: 74, endPoint x: 155, endPoint y: 72, distance: 16.3
click at [155, 72] on div "$3,513 27 %" at bounding box center [171, 74] width 43 height 11
copy div "3,513"
drag, startPoint x: 280, startPoint y: 75, endPoint x: 297, endPoint y: 80, distance: 17.3
click at [297, 80] on span "$1,756" at bounding box center [304, 74] width 56 height 11
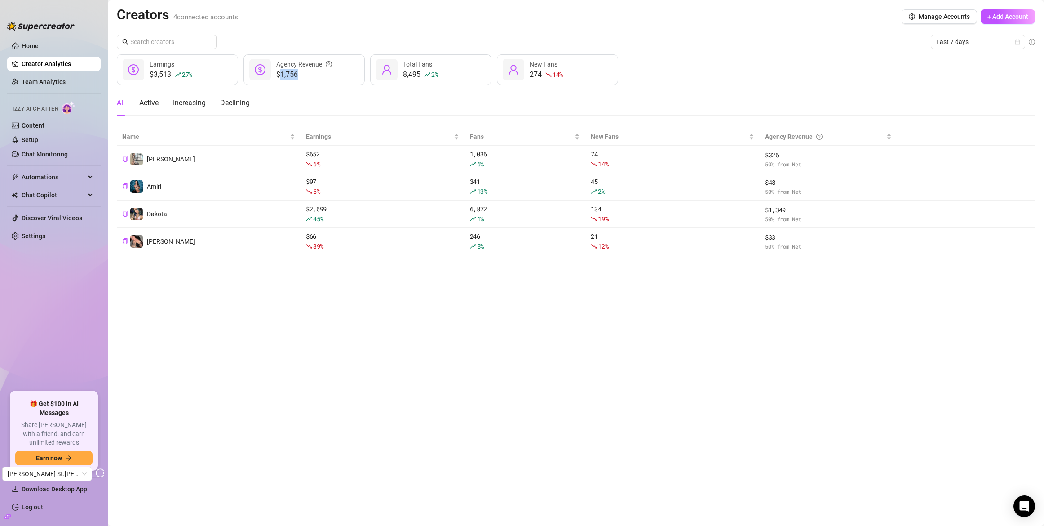
copy span "1,756"
click at [39, 82] on link "Team Analytics" at bounding box center [44, 81] width 44 height 7
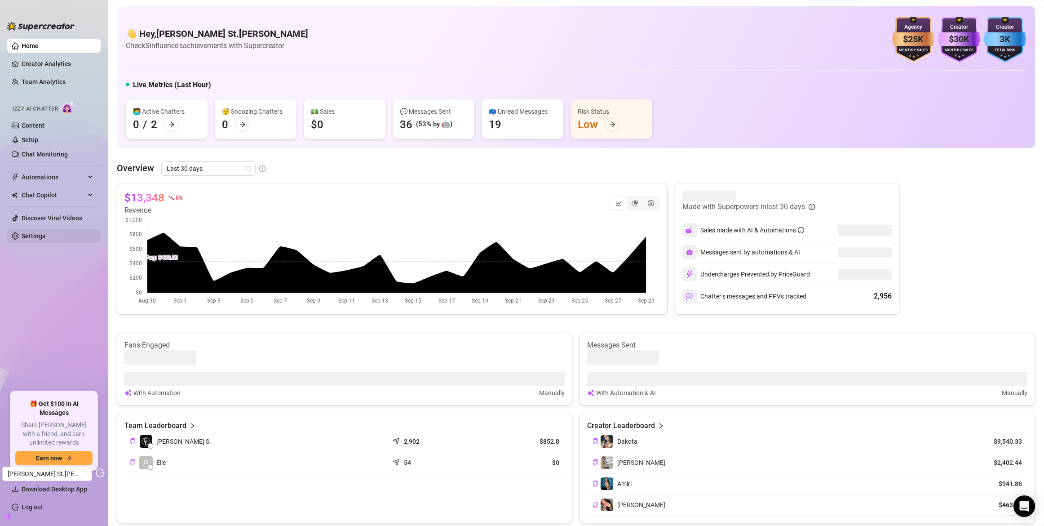
click at [35, 232] on link "Settings" at bounding box center [34, 235] width 24 height 7
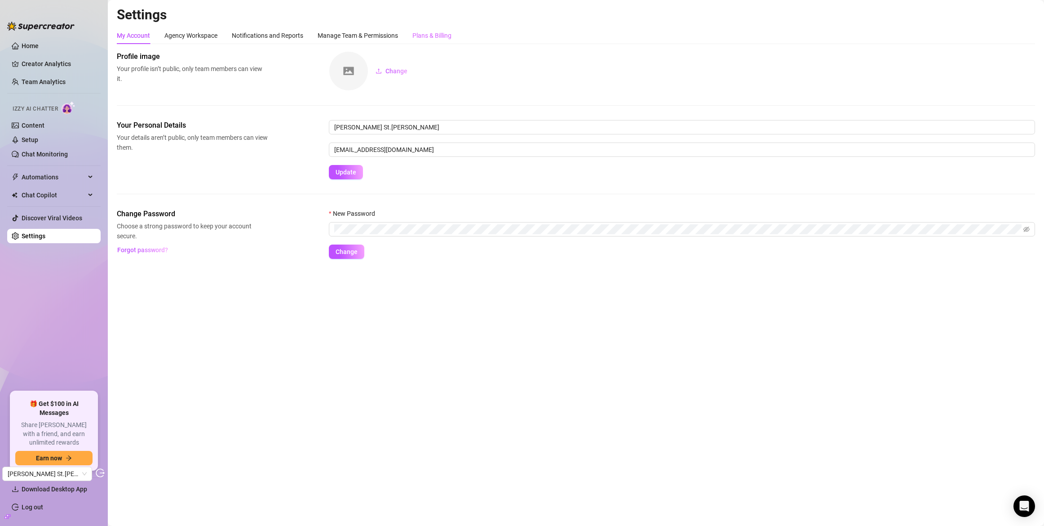
click at [437, 41] on div "Plans & Billing" at bounding box center [431, 35] width 39 height 17
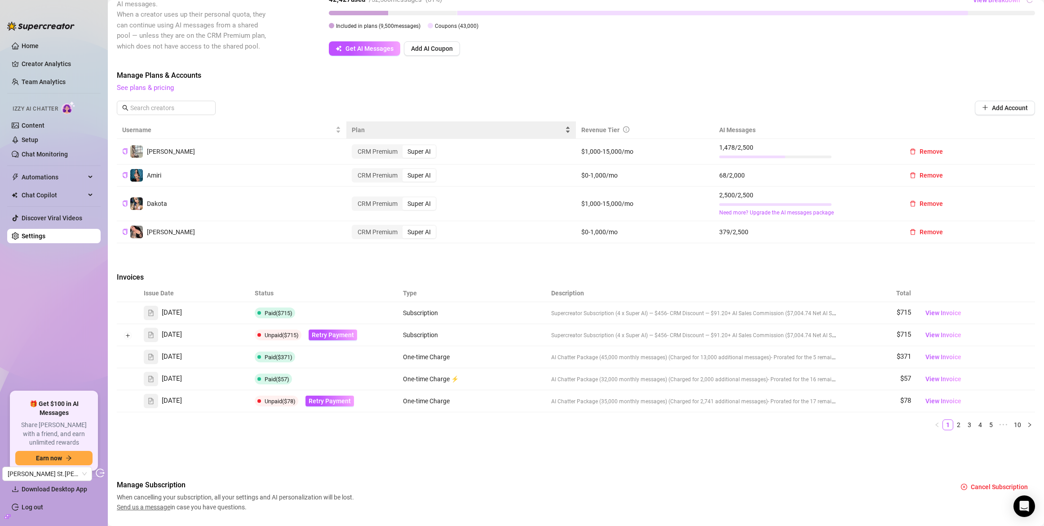
scroll to position [194, 0]
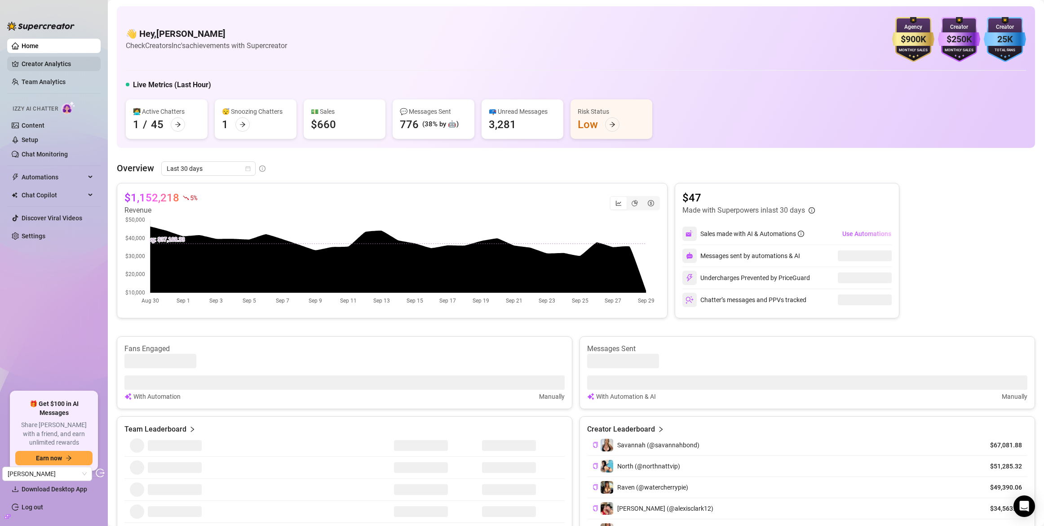
click at [58, 66] on link "Creator Analytics" at bounding box center [58, 64] width 72 height 14
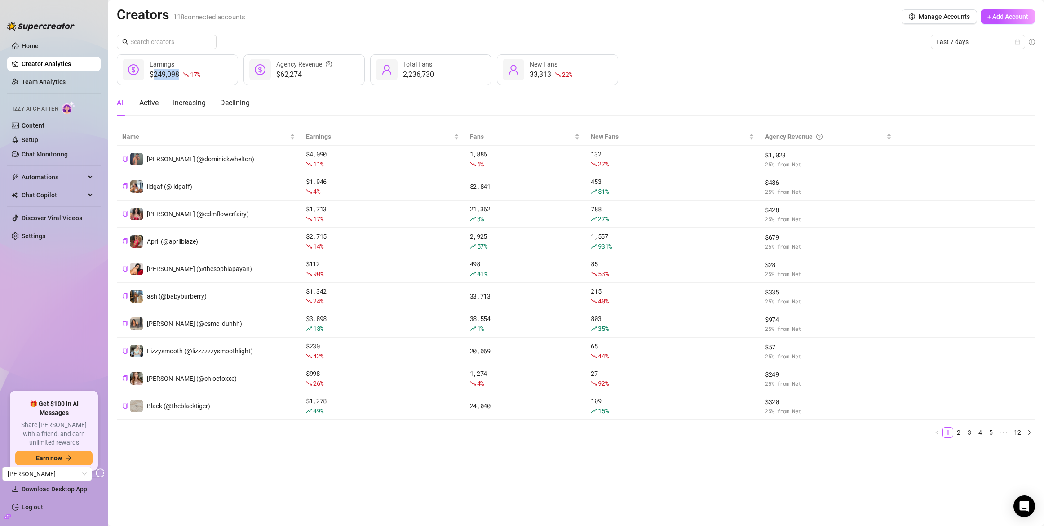
drag, startPoint x: 153, startPoint y: 75, endPoint x: 178, endPoint y: 76, distance: 25.2
click at [178, 76] on div "$249,098 17 %" at bounding box center [175, 74] width 51 height 11
copy div "249,098"
drag, startPoint x: 281, startPoint y: 74, endPoint x: 311, endPoint y: 80, distance: 31.1
click at [311, 80] on div "$62,274 Agency Revenue" at bounding box center [303, 69] width 121 height 31
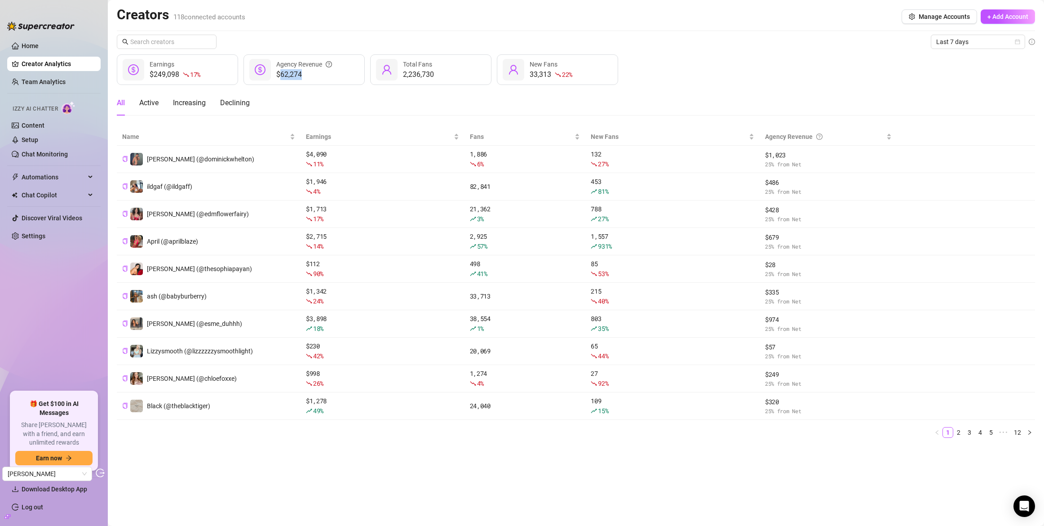
copy span "62,274"
click at [58, 80] on link "Team Analytics" at bounding box center [44, 81] width 44 height 7
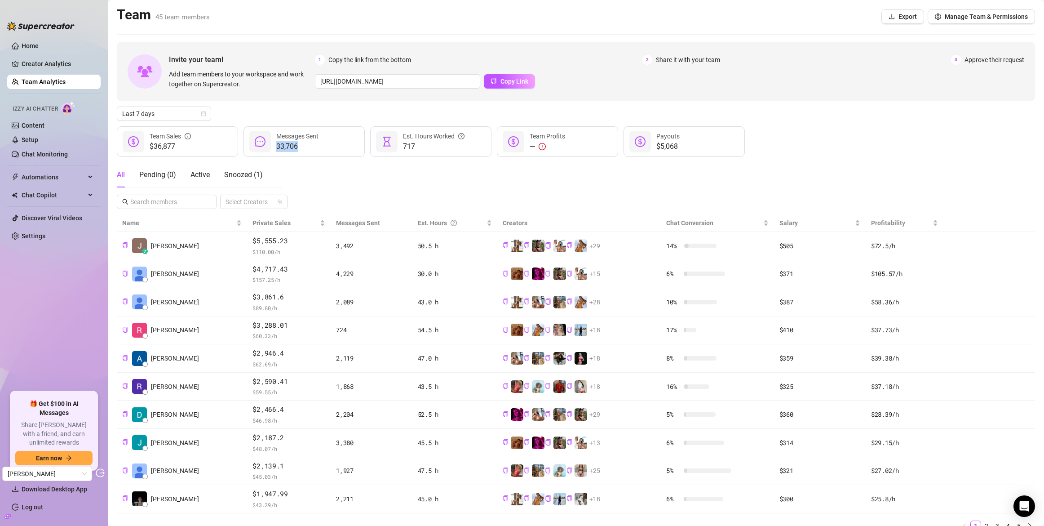
drag, startPoint x: 279, startPoint y: 143, endPoint x: 307, endPoint y: 144, distance: 27.9
click at [307, 144] on span "33,706" at bounding box center [297, 146] width 42 height 11
copy span "33,706"
click at [311, 176] on div "All Pending ( 0 ) Active Snoozed ( 1 ) Select Creators" at bounding box center [576, 185] width 918 height 47
click at [45, 232] on link "Settings" at bounding box center [34, 235] width 24 height 7
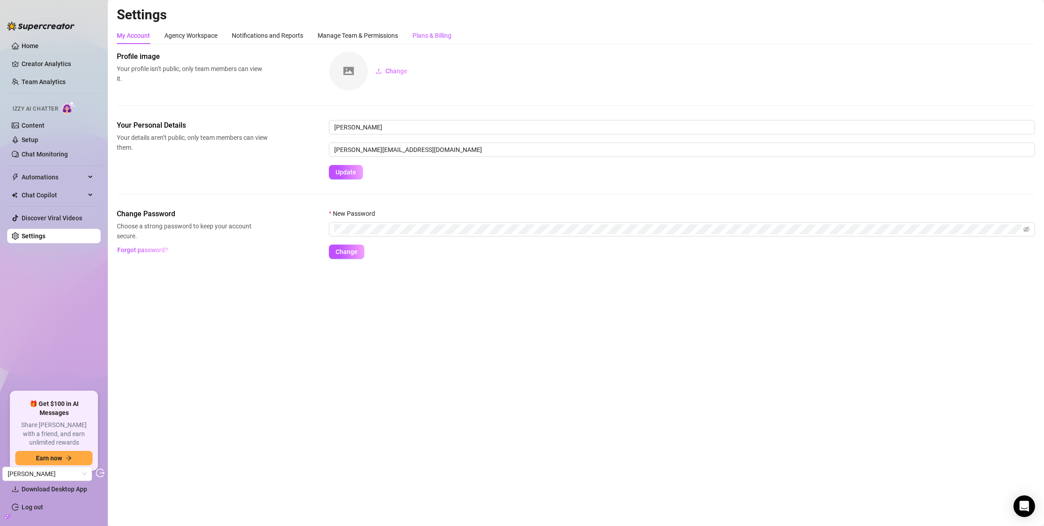
click at [431, 32] on div "Plans & Billing" at bounding box center [431, 36] width 39 height 10
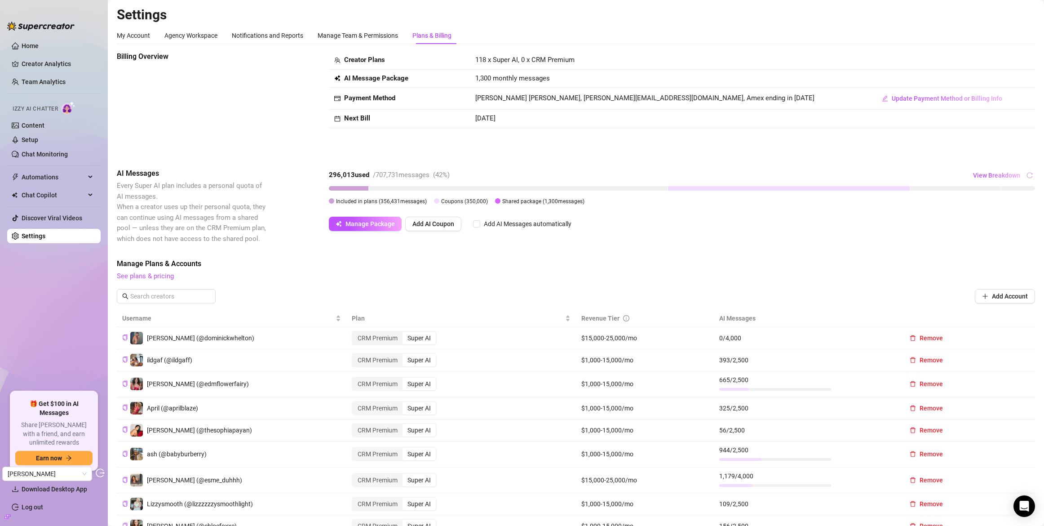
scroll to position [250, 0]
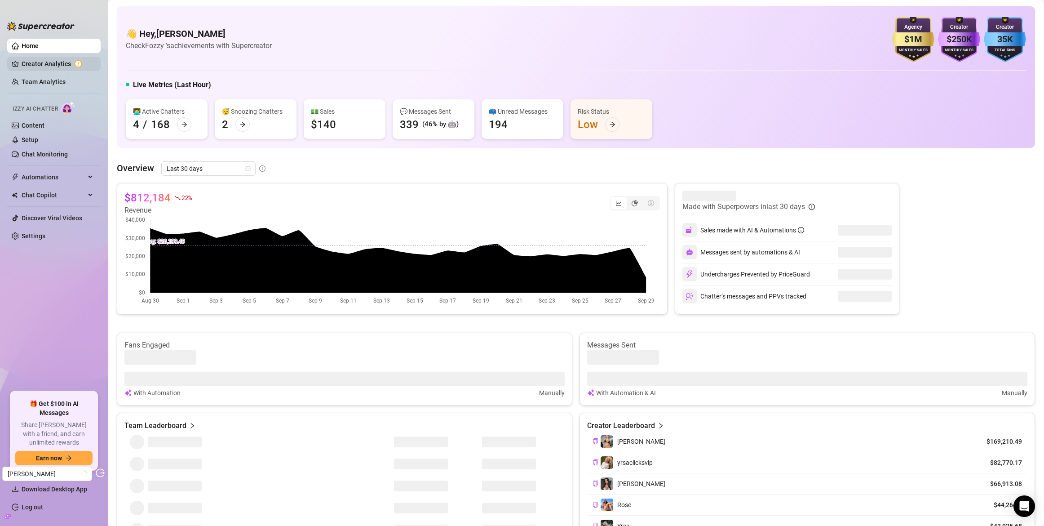
click at [40, 65] on link "Creator Analytics" at bounding box center [58, 64] width 72 height 14
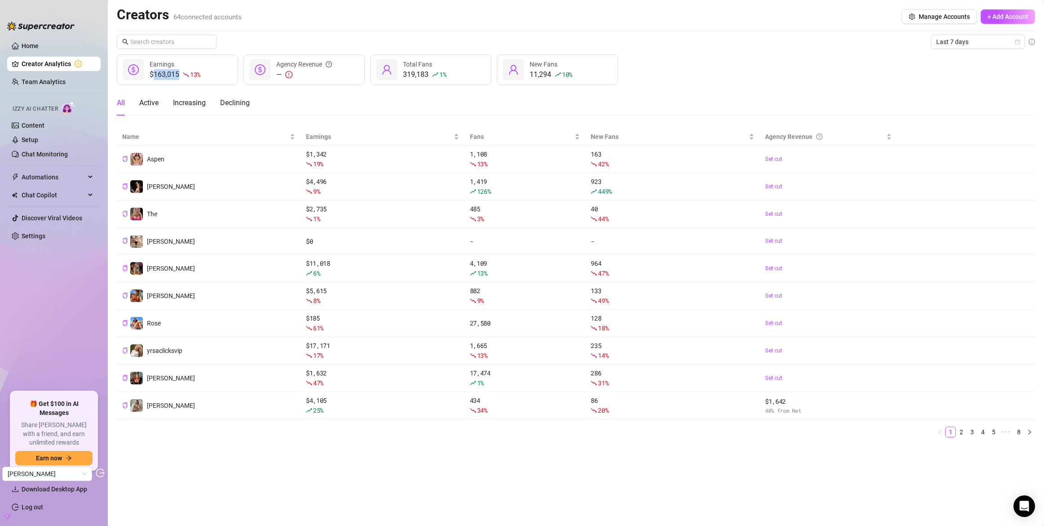
drag, startPoint x: 155, startPoint y: 71, endPoint x: 179, endPoint y: 76, distance: 24.7
click at [179, 76] on div "$163,015 13 %" at bounding box center [175, 74] width 51 height 11
copy div "163,015"
click at [34, 78] on link "Team Analytics" at bounding box center [44, 81] width 44 height 7
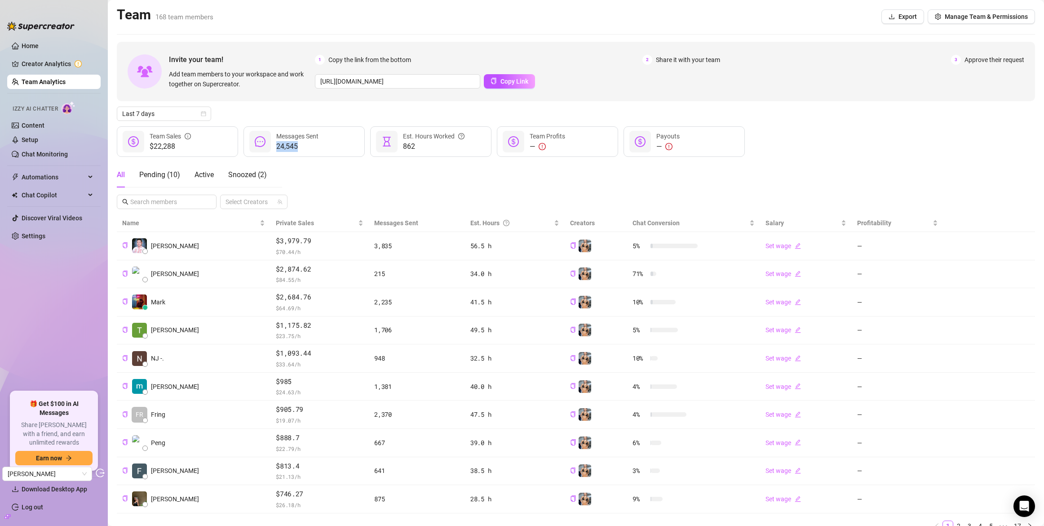
drag, startPoint x: 298, startPoint y: 142, endPoint x: 277, endPoint y: 145, distance: 21.7
click at [277, 145] on span "24,545" at bounding box center [297, 146] width 42 height 11
copy span "24,545"
click at [40, 233] on link "Settings" at bounding box center [34, 235] width 24 height 7
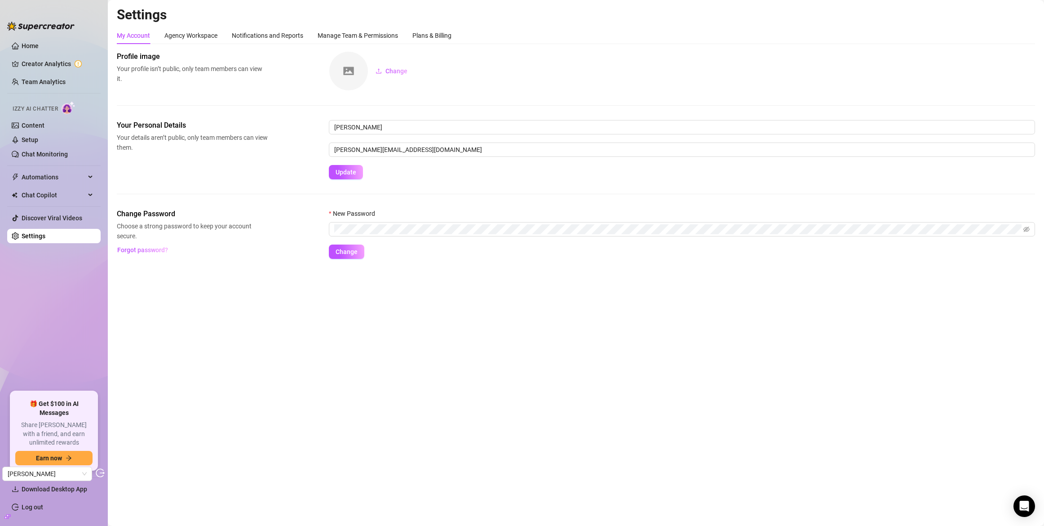
click at [415, 42] on div "My Account Agency Workspace Notifications and Reports Manage Team & Permissions…" at bounding box center [284, 35] width 335 height 17
click at [434, 40] on div "Plans & Billing" at bounding box center [431, 35] width 39 height 17
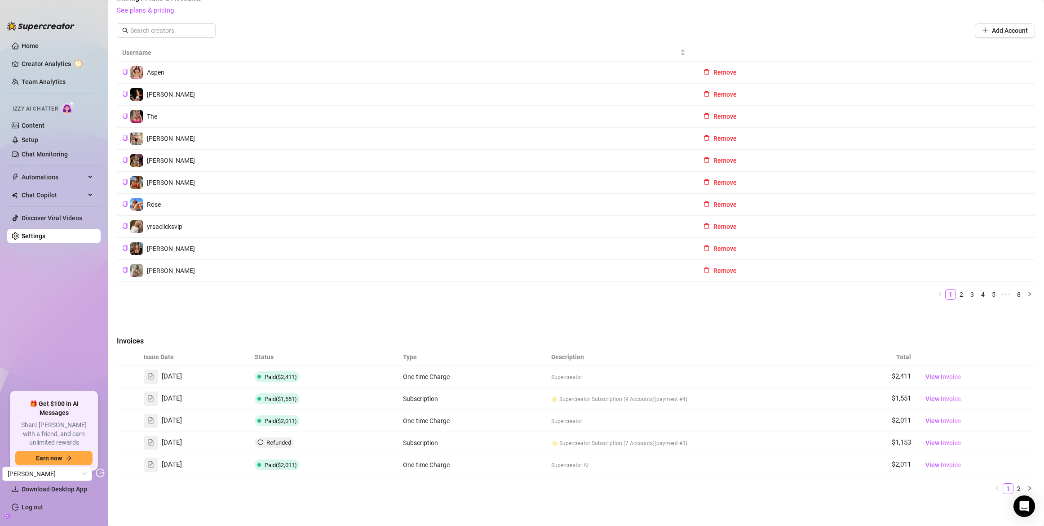
scroll to position [357, 0]
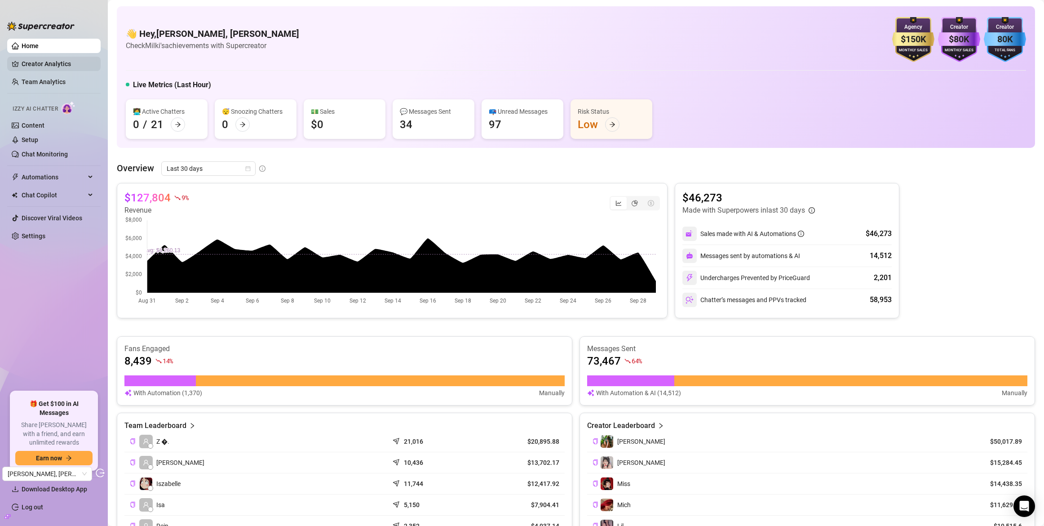
click at [68, 68] on link "Creator Analytics" at bounding box center [58, 64] width 72 height 14
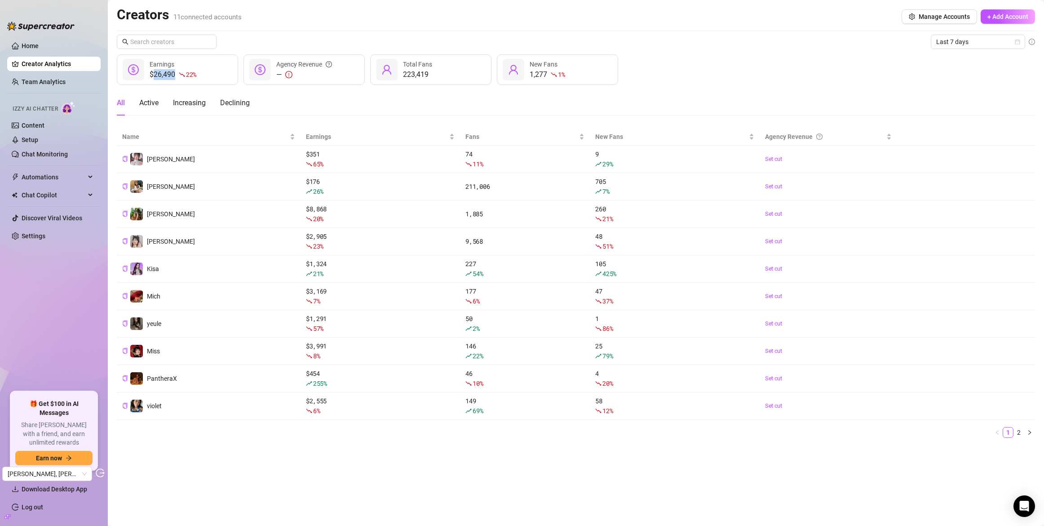
drag, startPoint x: 153, startPoint y: 75, endPoint x: 177, endPoint y: 75, distance: 23.4
click at [177, 75] on div "$26,490 22 %" at bounding box center [173, 74] width 47 height 11
copy div "26,490"
click at [49, 85] on link "Team Analytics" at bounding box center [44, 81] width 44 height 7
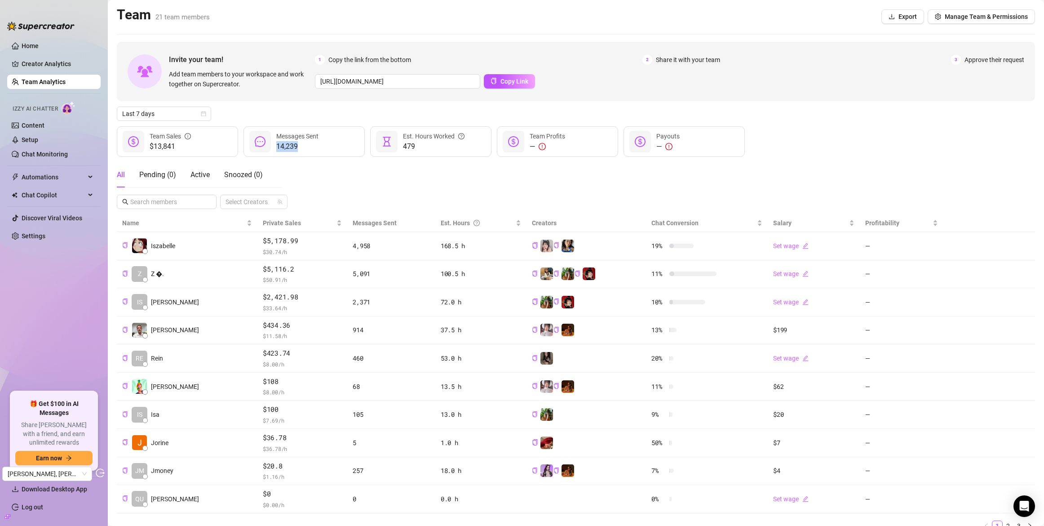
drag, startPoint x: 276, startPoint y: 146, endPoint x: 300, endPoint y: 146, distance: 23.8
click at [300, 146] on span "14,239" at bounding box center [297, 146] width 42 height 11
copy span "14,239"
click at [26, 239] on link "Settings" at bounding box center [34, 235] width 24 height 7
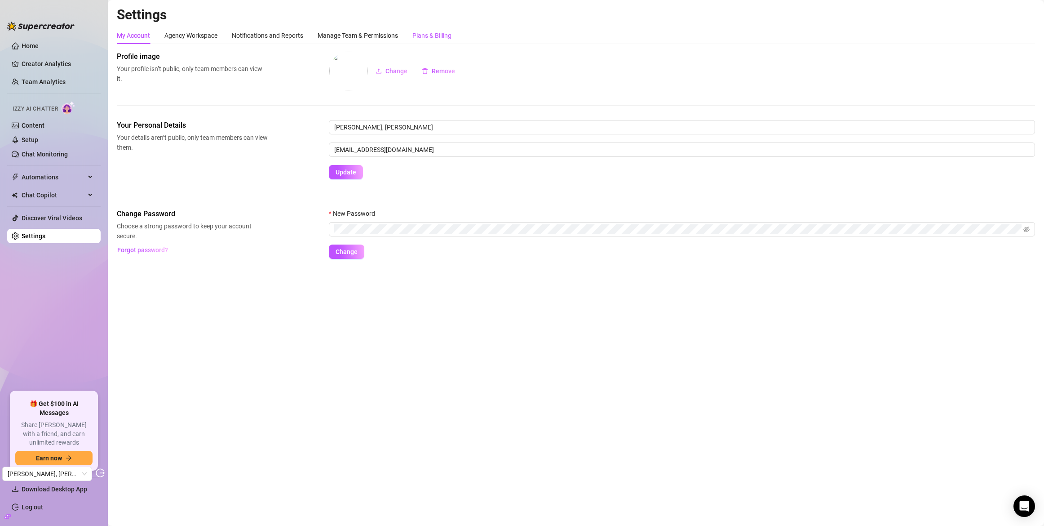
click at [444, 38] on div "Plans & Billing" at bounding box center [431, 36] width 39 height 10
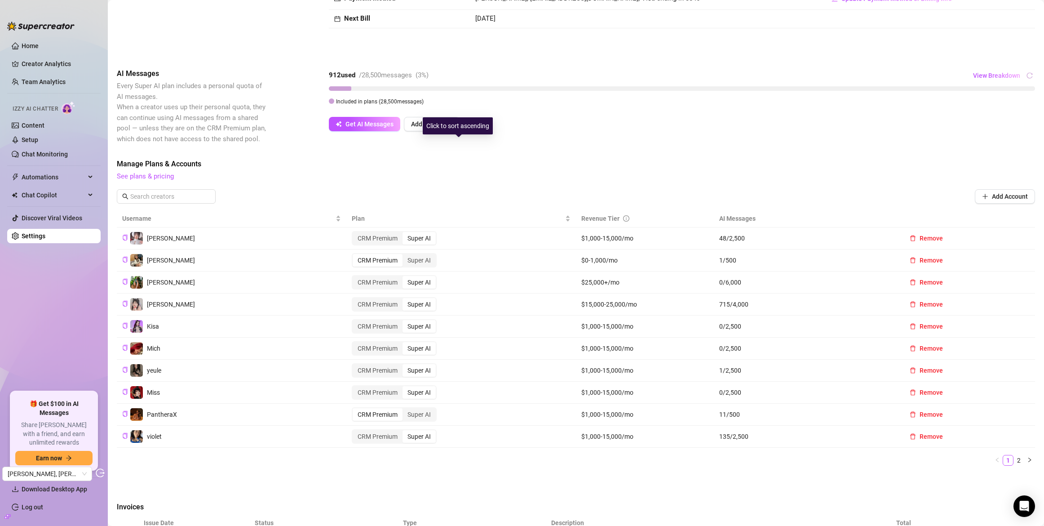
scroll to position [266, 0]
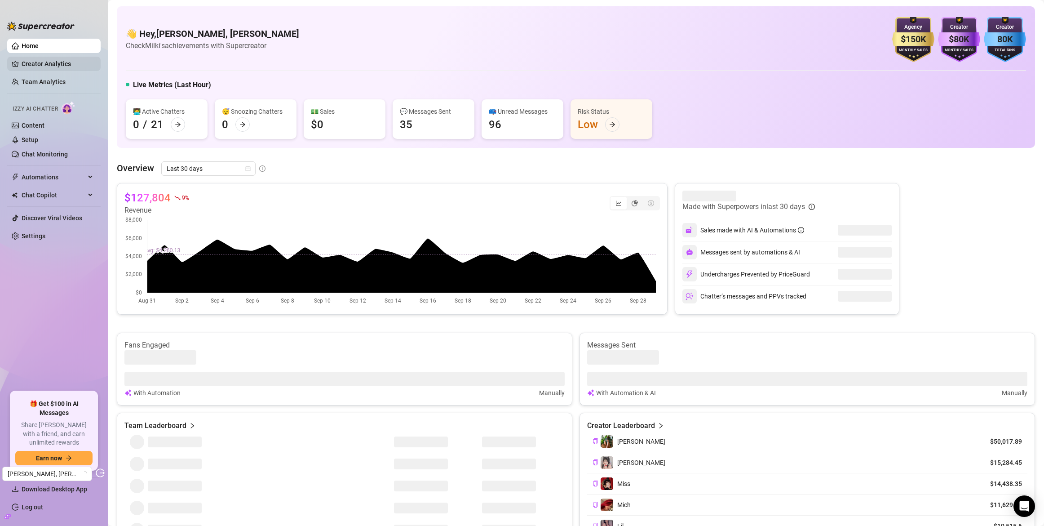
click at [86, 67] on link "Creator Analytics" at bounding box center [58, 64] width 72 height 14
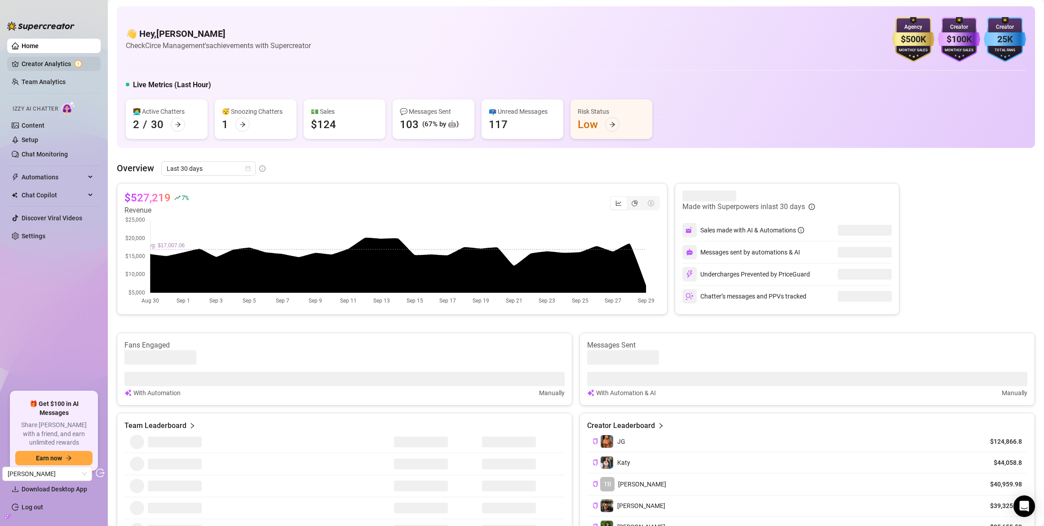
click at [67, 59] on link "Creator Analytics" at bounding box center [58, 64] width 72 height 14
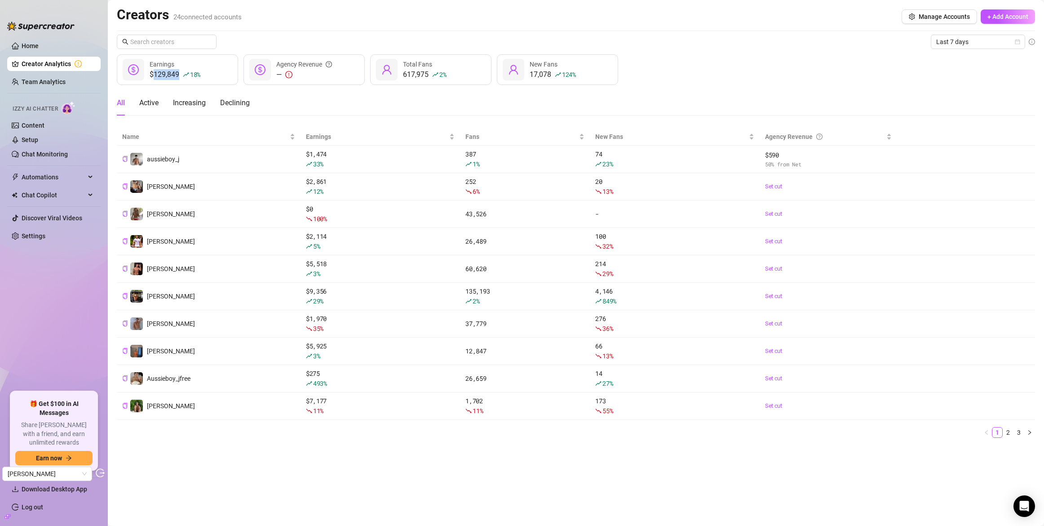
drag, startPoint x: 155, startPoint y: 74, endPoint x: 180, endPoint y: 78, distance: 25.6
click at [180, 78] on div "$129,849 18 %" at bounding box center [175, 74] width 51 height 11
copy div "129,849"
click at [59, 90] on ul "Home Creator Analytics Team Analytics Izzy AI Chatter Content Setup Chat Monito…" at bounding box center [53, 211] width 93 height 353
click at [61, 85] on link "Team Analytics" at bounding box center [44, 81] width 44 height 7
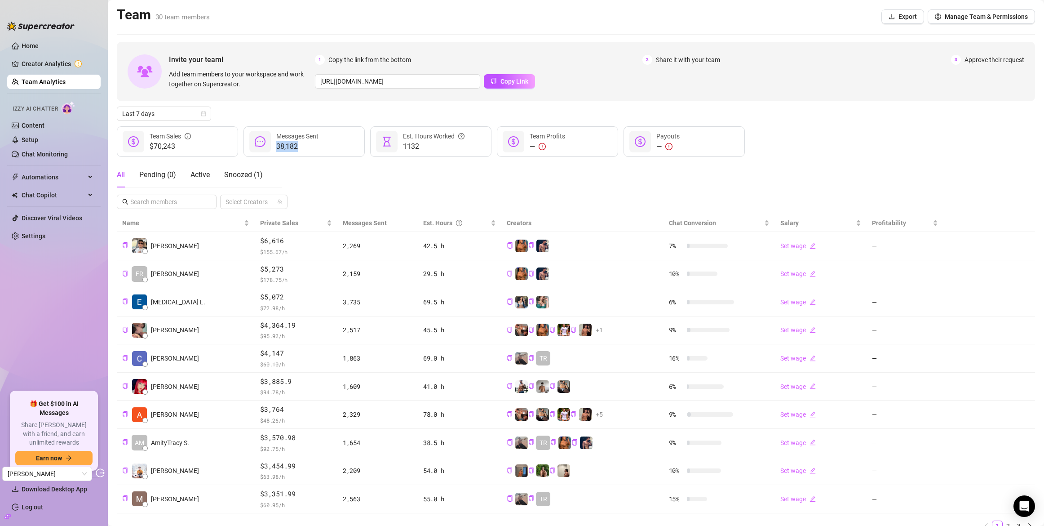
drag, startPoint x: 301, startPoint y: 148, endPoint x: 277, endPoint y: 149, distance: 24.3
click at [277, 149] on span "38,182" at bounding box center [297, 146] width 42 height 11
copy span "38,182"
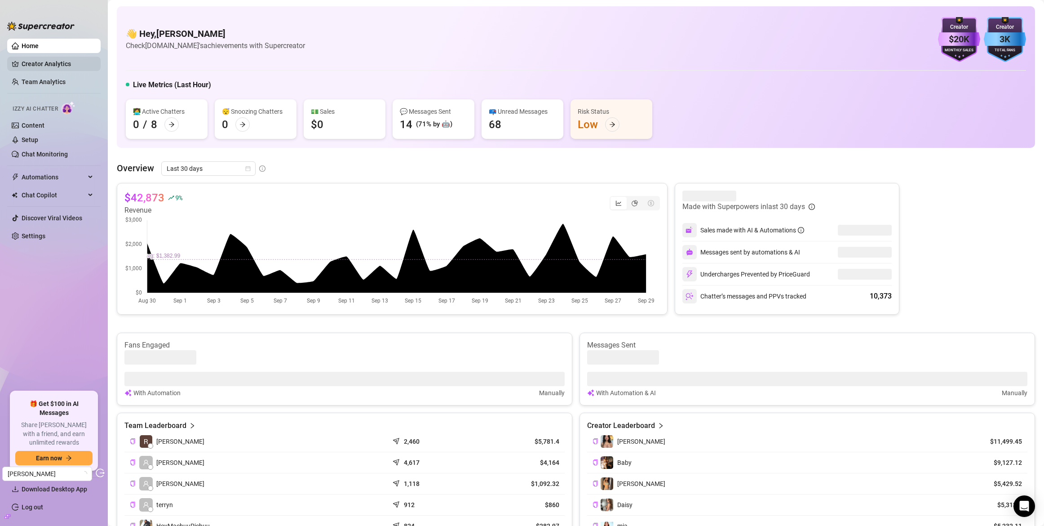
click at [68, 65] on link "Creator Analytics" at bounding box center [58, 64] width 72 height 14
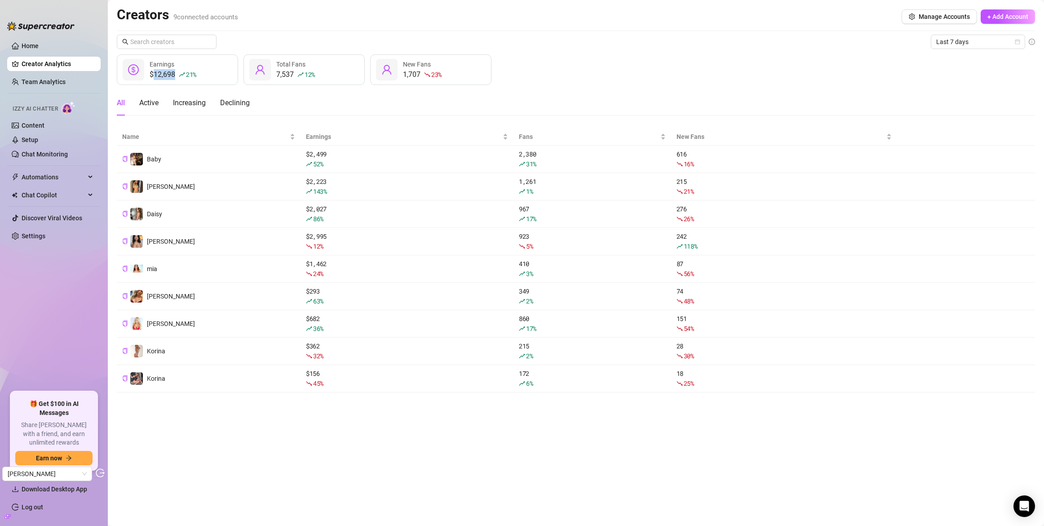
drag, startPoint x: 154, startPoint y: 75, endPoint x: 175, endPoint y: 77, distance: 21.2
click at [175, 77] on div "$12,698 21 %" at bounding box center [173, 74] width 47 height 11
copy div "12,698"
click at [54, 81] on link "Team Analytics" at bounding box center [44, 81] width 44 height 7
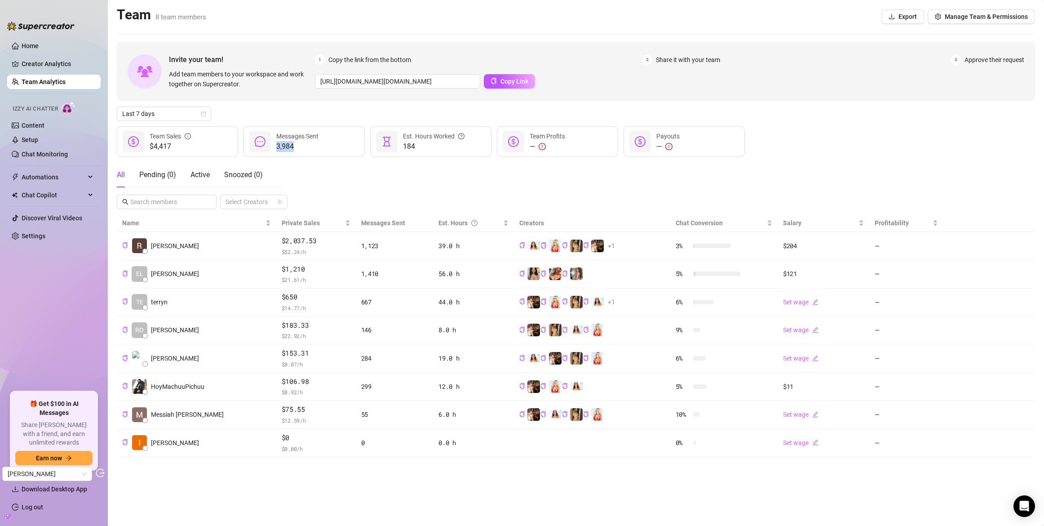
drag, startPoint x: 275, startPoint y: 145, endPoint x: 293, endPoint y: 149, distance: 19.0
click at [293, 149] on div "3,984 Messages Sent" at bounding box center [303, 141] width 121 height 31
copy span "3,984"
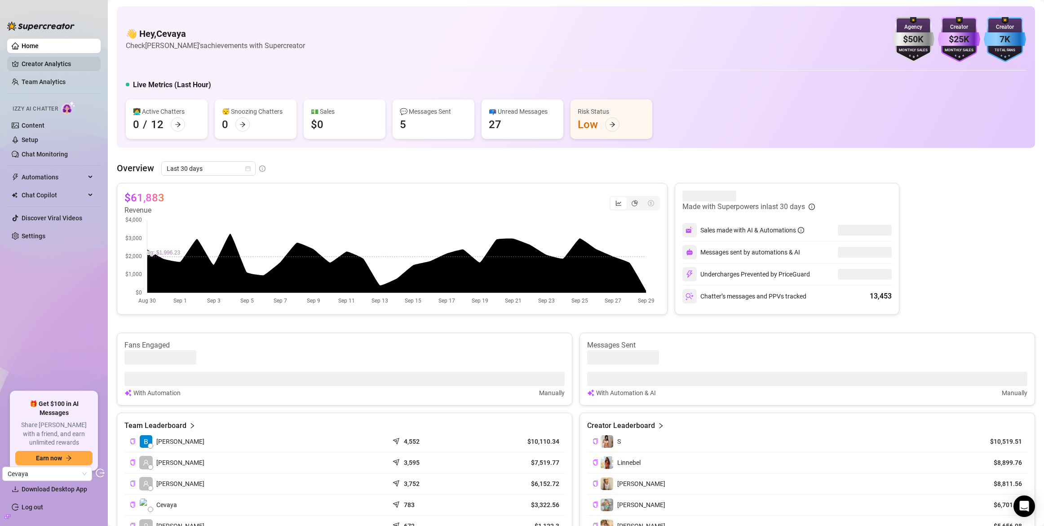
click at [39, 66] on link "Creator Analytics" at bounding box center [58, 64] width 72 height 14
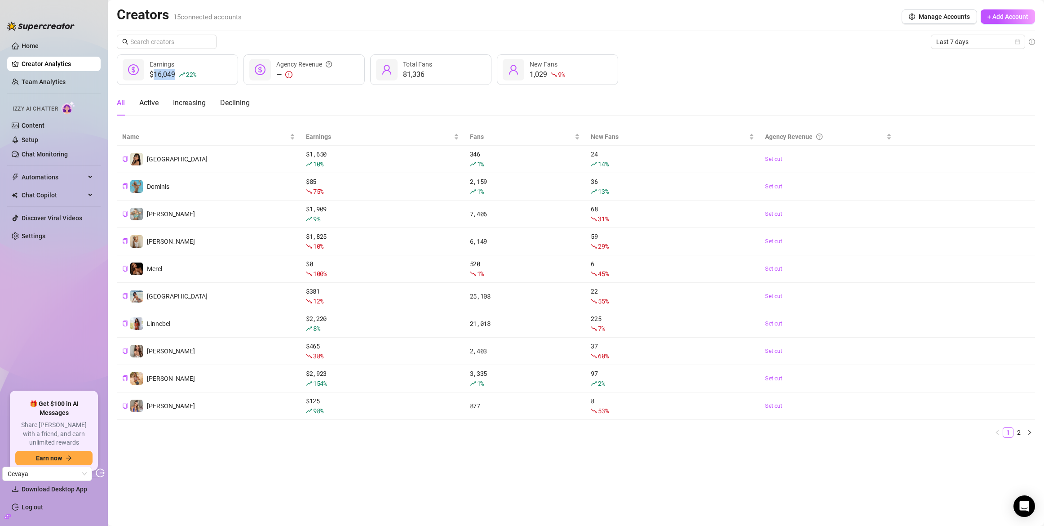
drag, startPoint x: 153, startPoint y: 73, endPoint x: 177, endPoint y: 75, distance: 23.9
click at [177, 75] on div "$16,049 22 %" at bounding box center [173, 74] width 47 height 11
copy div "16,049"
click at [22, 83] on link "Team Analytics" at bounding box center [44, 81] width 44 height 7
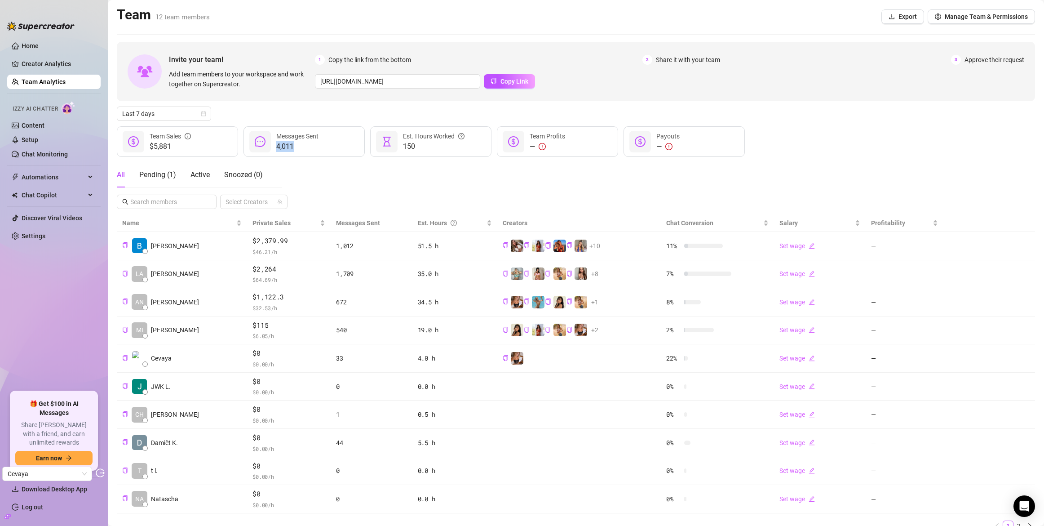
drag, startPoint x: 275, startPoint y: 146, endPoint x: 294, endPoint y: 151, distance: 18.9
click at [294, 151] on div "4,011 Messages Sent" at bounding box center [303, 141] width 121 height 31
copy span "4,011"
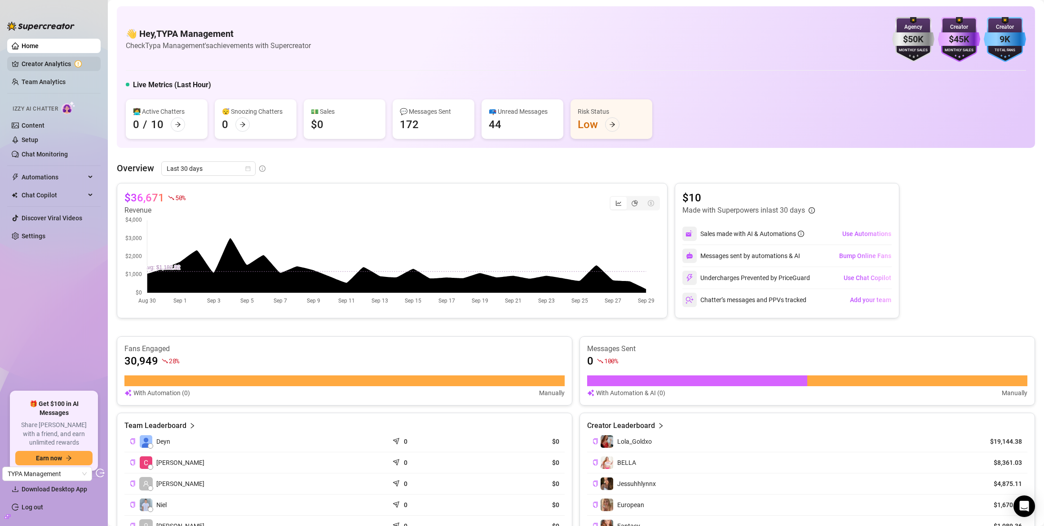
click at [26, 66] on link "Creator Analytics" at bounding box center [58, 64] width 72 height 14
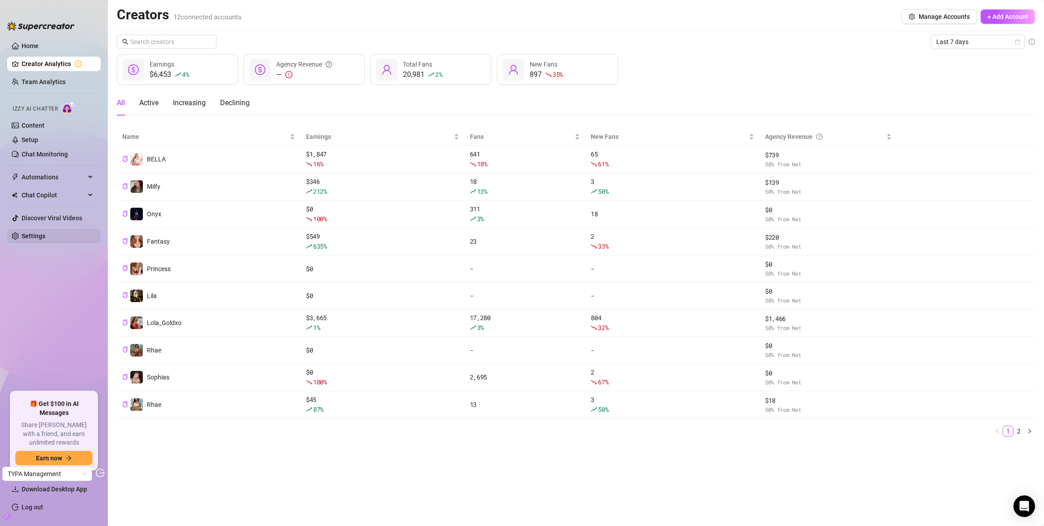
click at [35, 235] on link "Settings" at bounding box center [34, 235] width 24 height 7
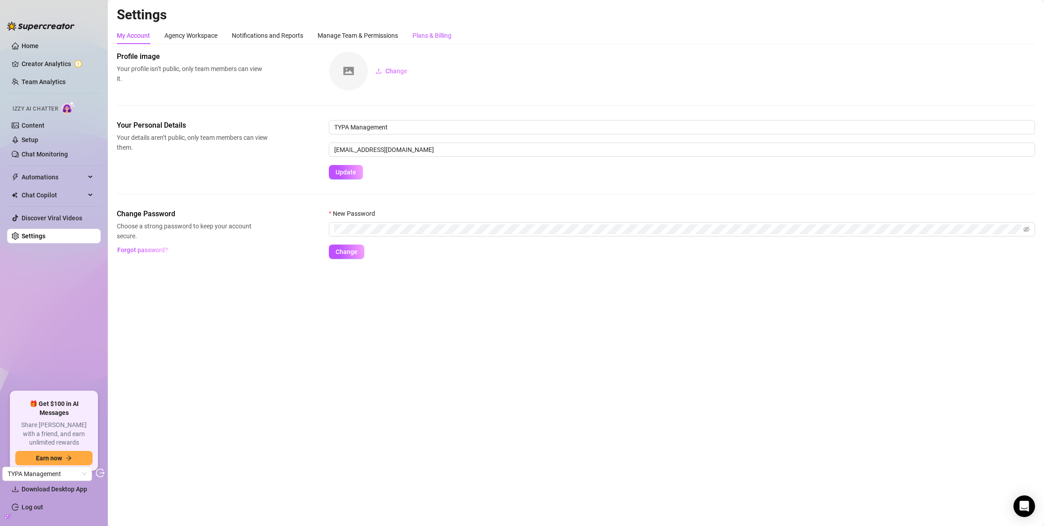
click at [429, 35] on div "Plans & Billing" at bounding box center [431, 36] width 39 height 10
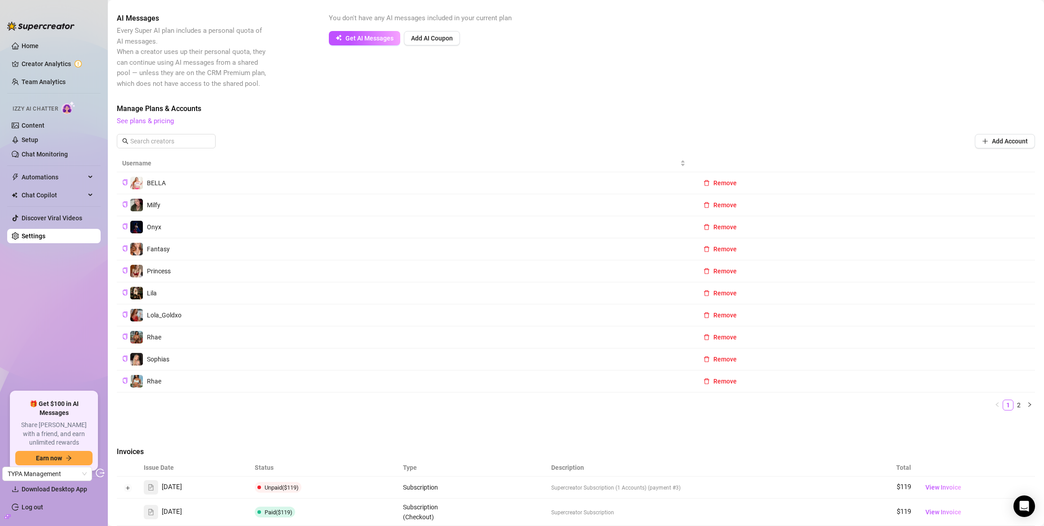
scroll to position [267, 0]
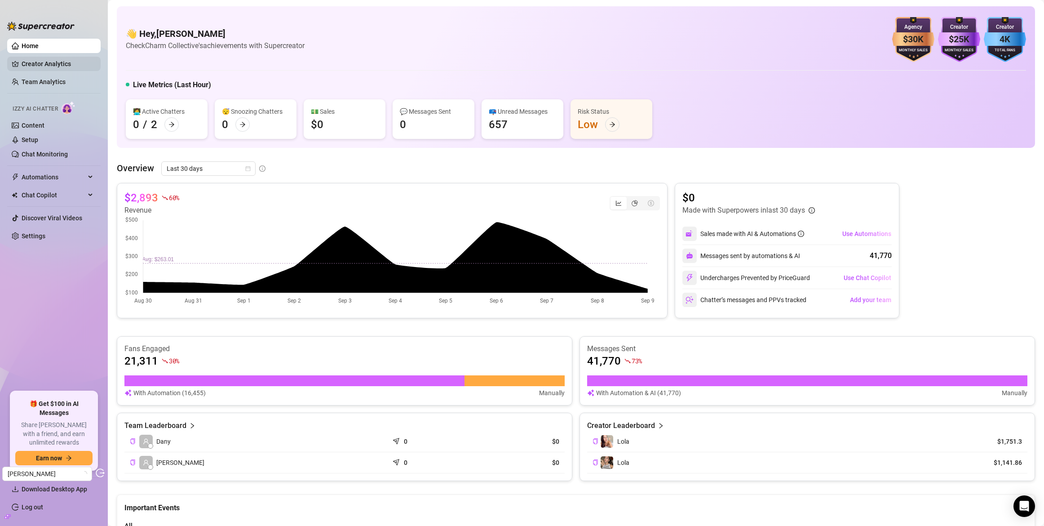
click at [55, 66] on link "Creator Analytics" at bounding box center [58, 64] width 72 height 14
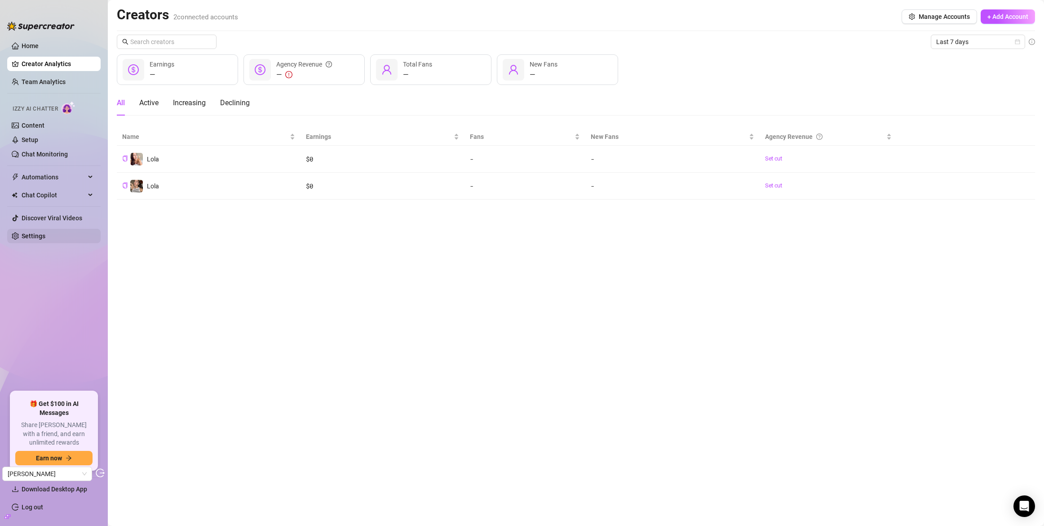
click at [45, 234] on link "Settings" at bounding box center [34, 235] width 24 height 7
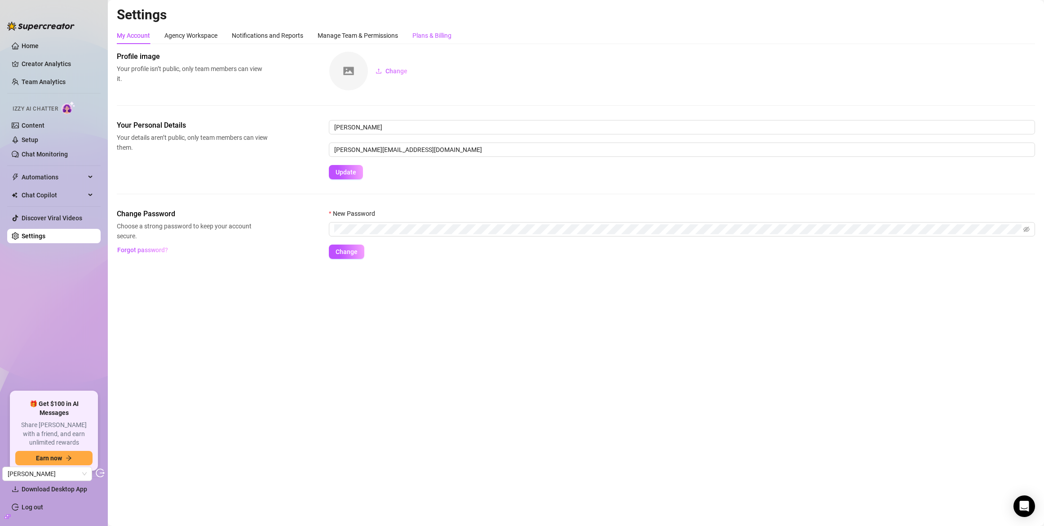
click at [438, 39] on div "Plans & Billing" at bounding box center [431, 36] width 39 height 10
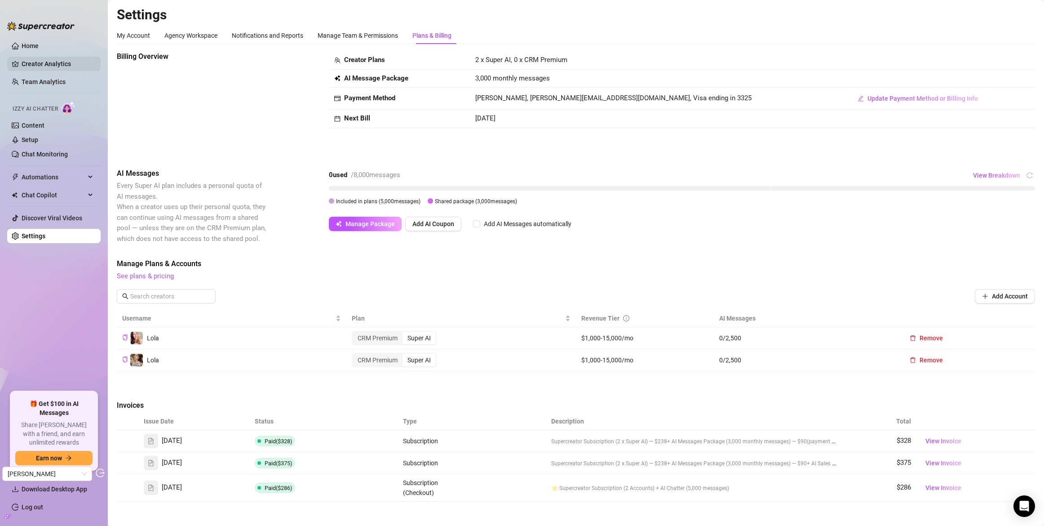
click at [64, 59] on link "Creator Analytics" at bounding box center [58, 64] width 72 height 14
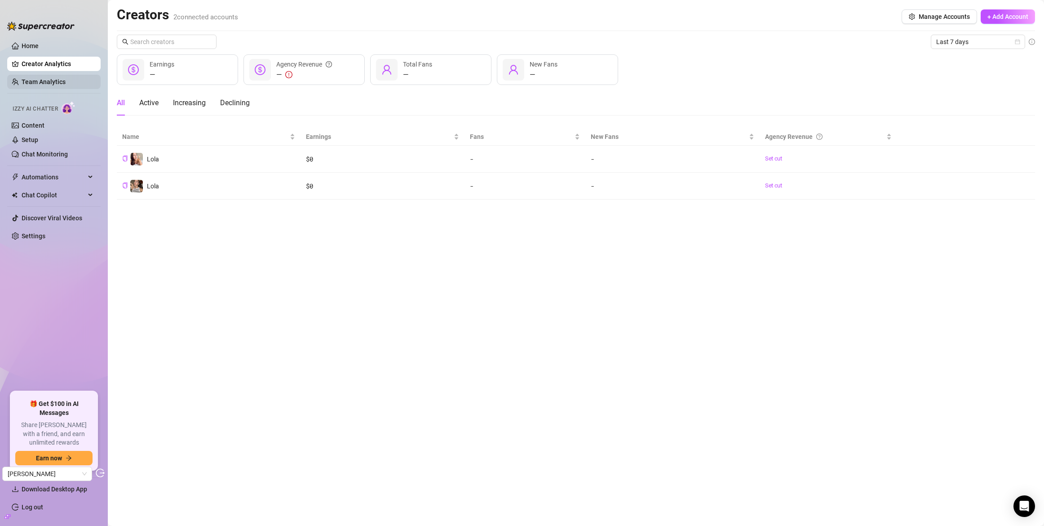
click at [59, 83] on link "Team Analytics" at bounding box center [44, 81] width 44 height 7
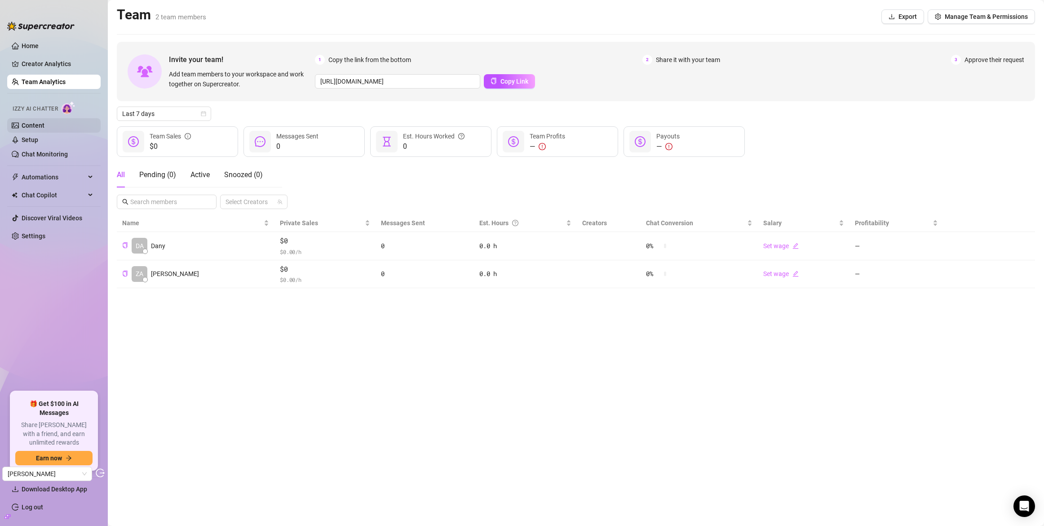
click at [44, 128] on link "Content" at bounding box center [33, 125] width 23 height 7
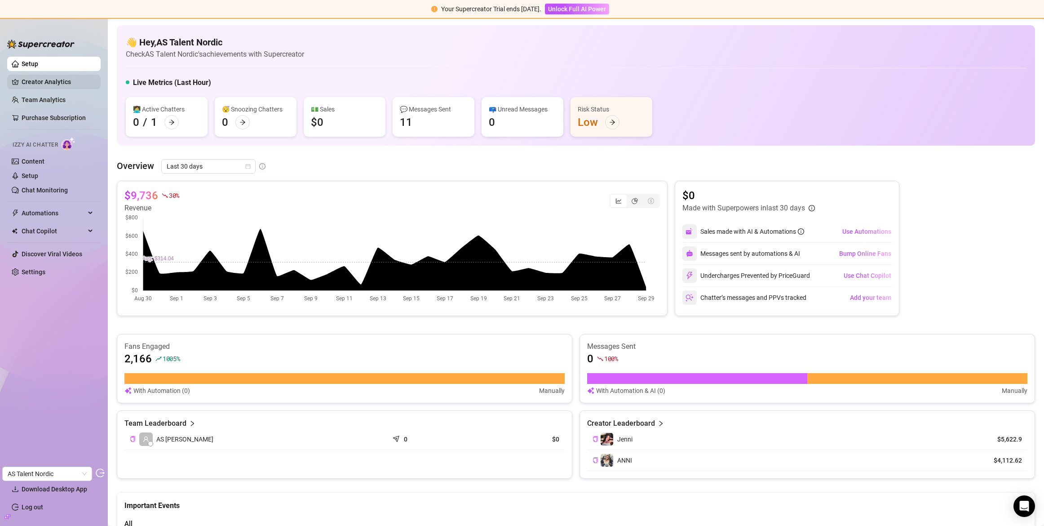
click at [57, 85] on link "Creator Analytics" at bounding box center [58, 82] width 72 height 14
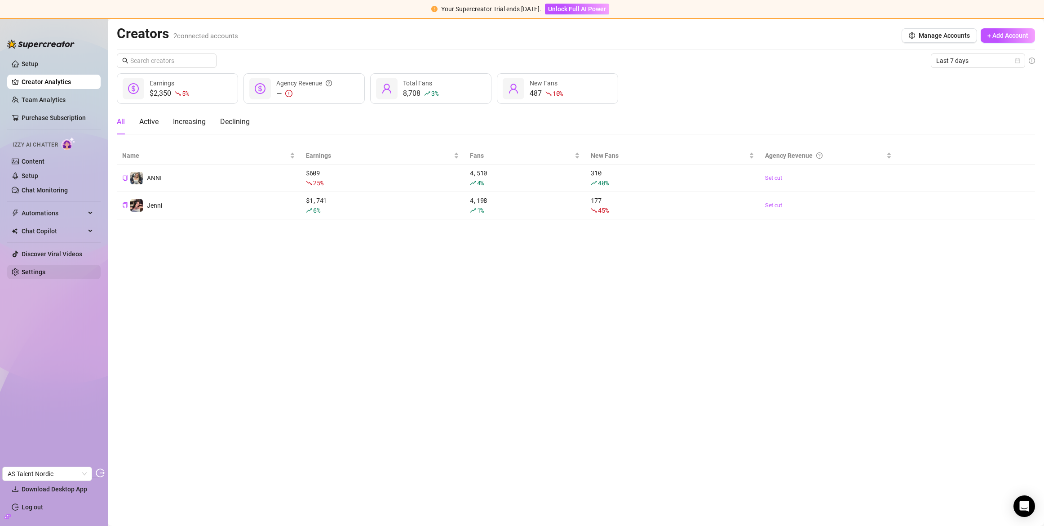
click at [22, 275] on link "Settings" at bounding box center [34, 271] width 24 height 7
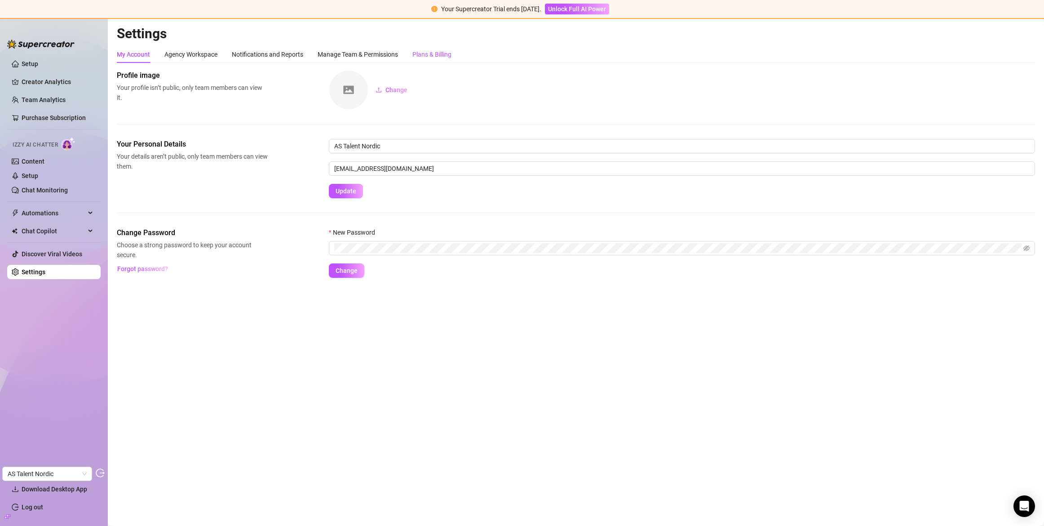
click at [452, 53] on div "Plans & Billing" at bounding box center [431, 54] width 39 height 10
